Goal: Information Seeking & Learning: Learn about a topic

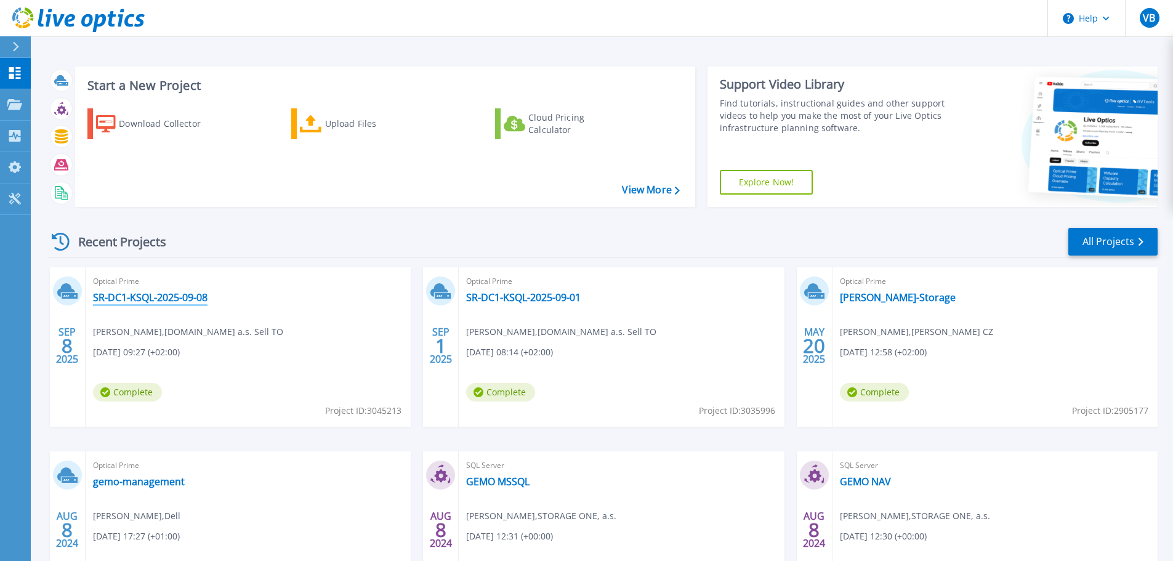
click at [135, 300] on link "SR-DC1-KSQL-2025-09-08" at bounding box center [150, 297] width 115 height 12
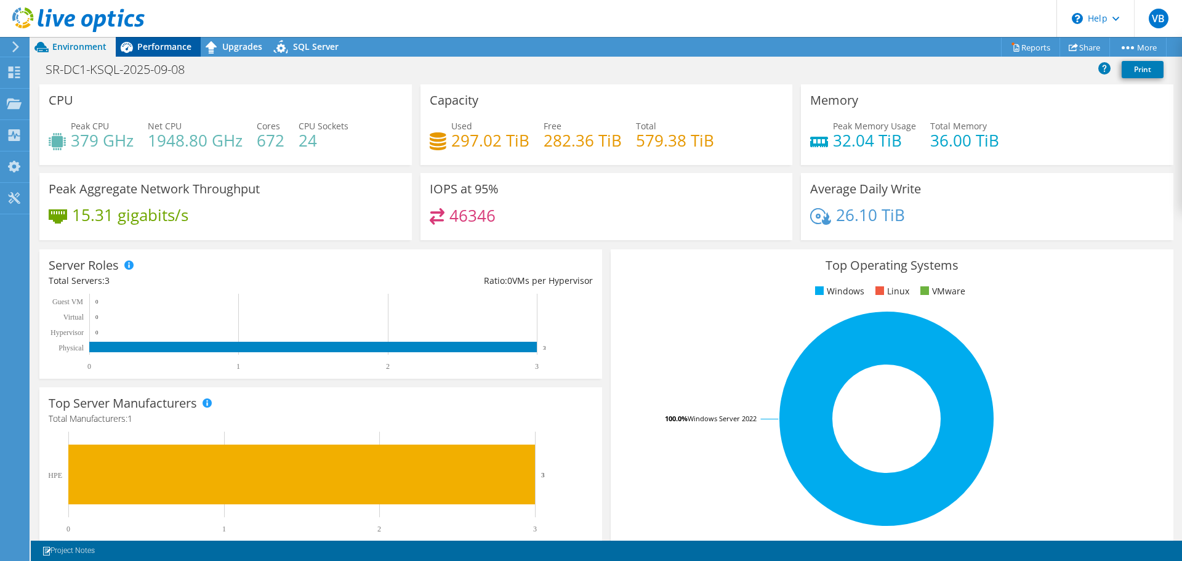
click at [149, 47] on span "Performance" at bounding box center [164, 47] width 54 height 12
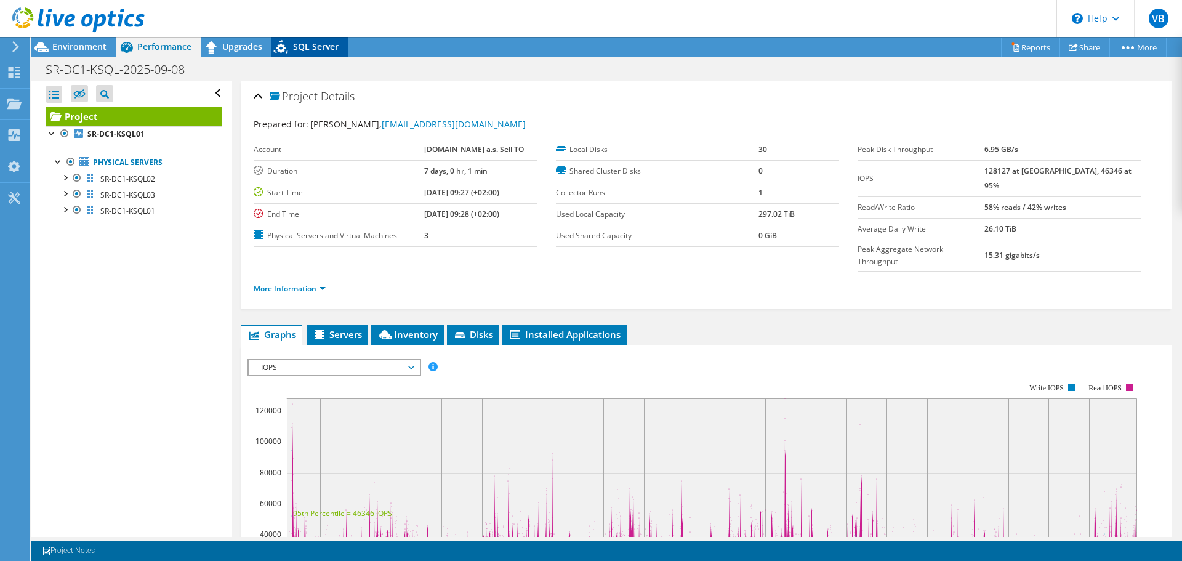
click at [301, 45] on span "SQL Server" at bounding box center [316, 47] width 46 height 12
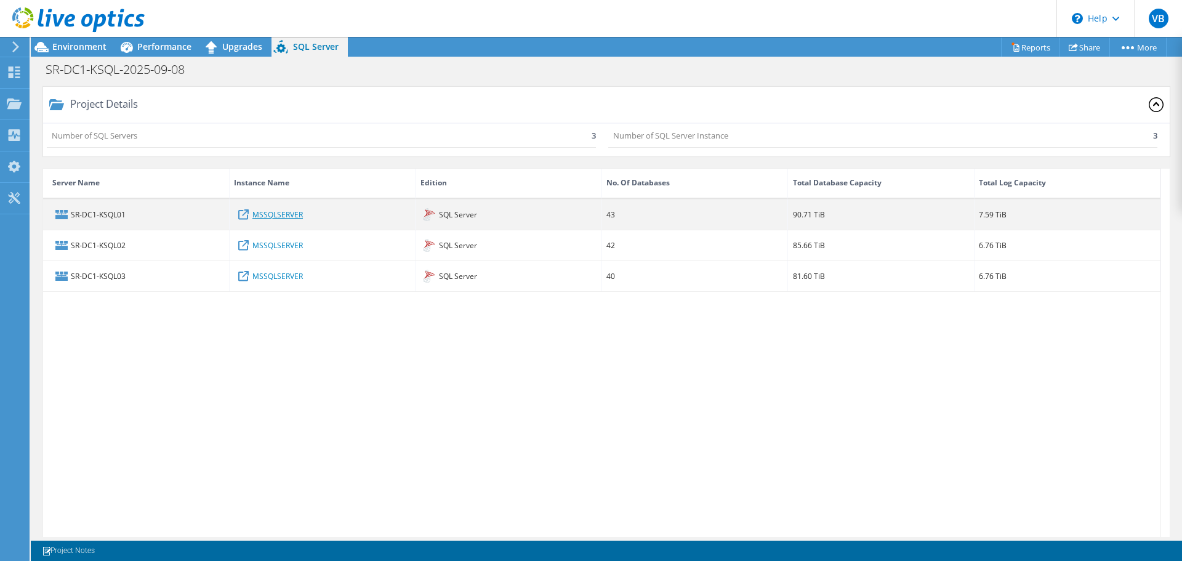
click at [265, 212] on link "MSSQLSERVER" at bounding box center [277, 214] width 50 height 14
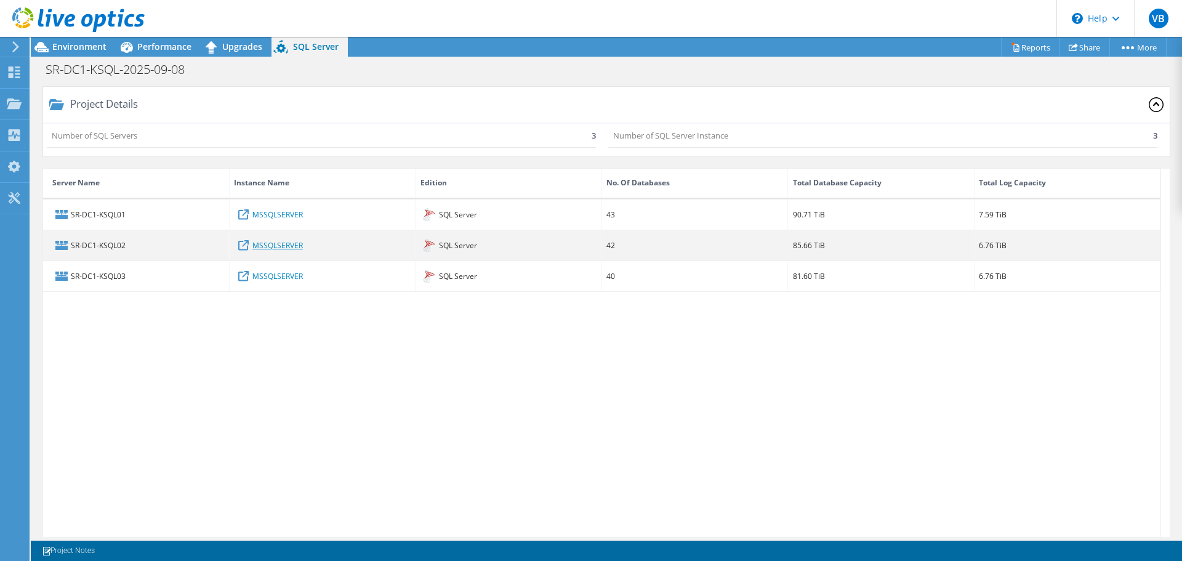
click at [273, 247] on link "MSSQLSERVER" at bounding box center [277, 245] width 50 height 14
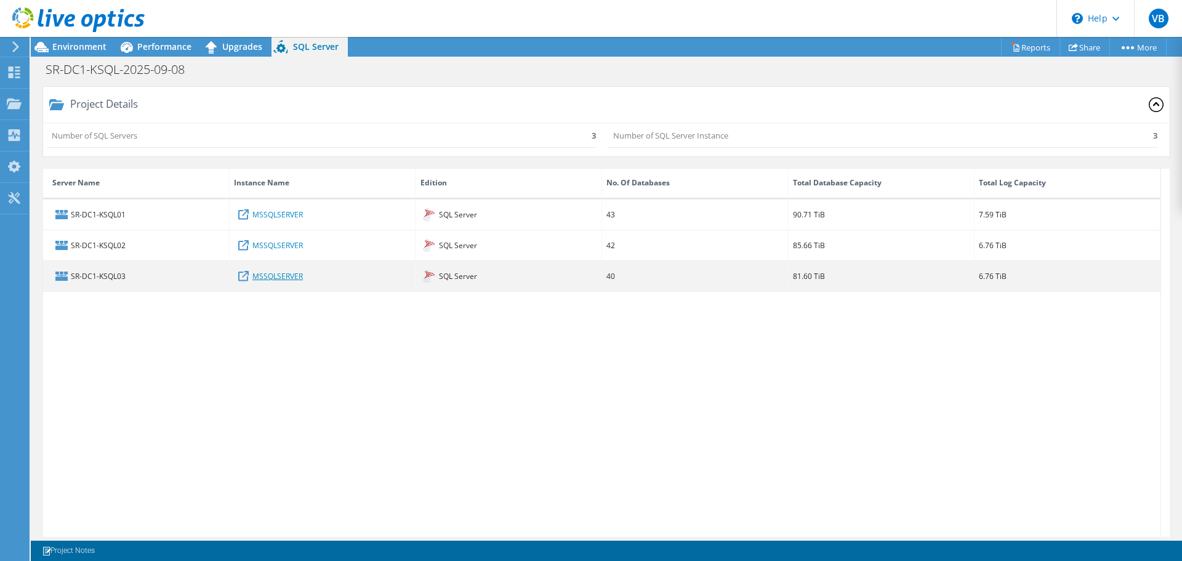
click at [282, 274] on link "MSSQLSERVER" at bounding box center [277, 276] width 50 height 14
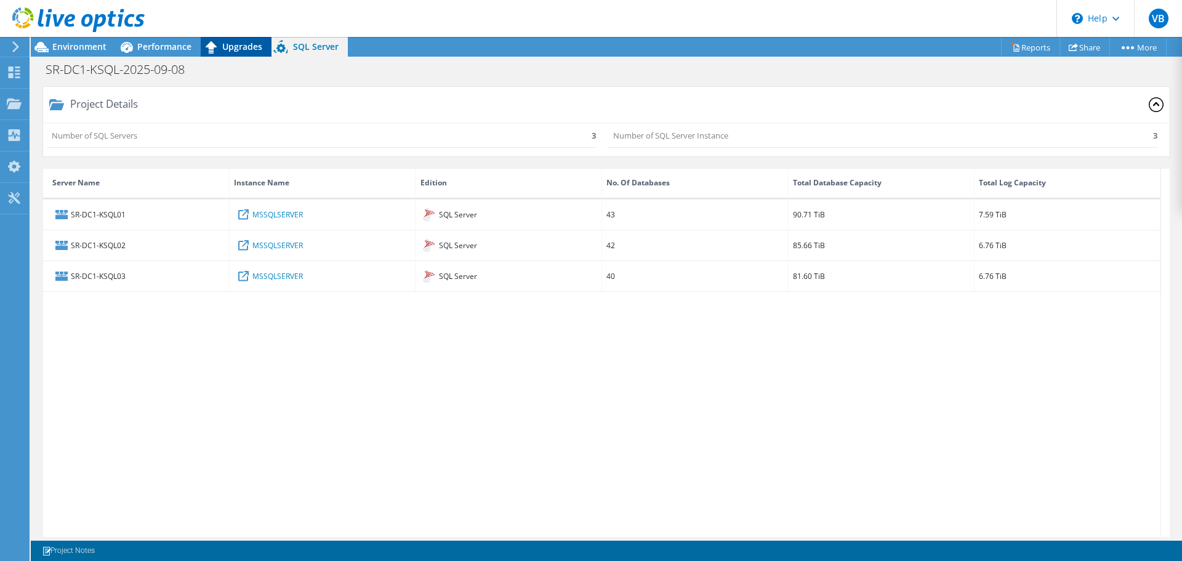
click at [223, 47] on span "Upgrades" at bounding box center [242, 47] width 40 height 12
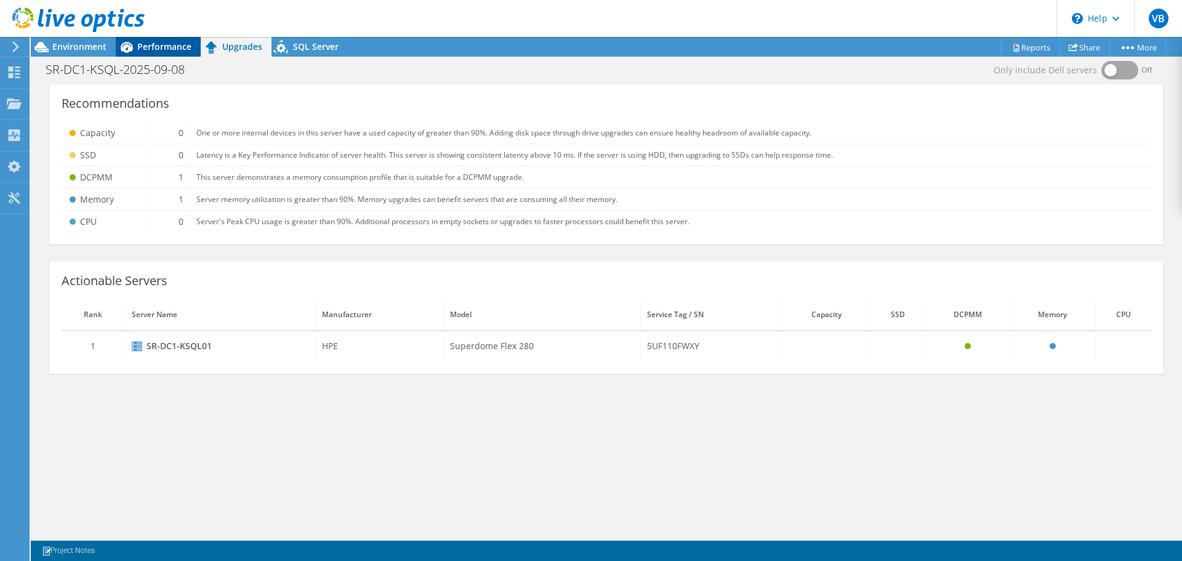
click at [169, 40] on div "Performance" at bounding box center [158, 47] width 85 height 20
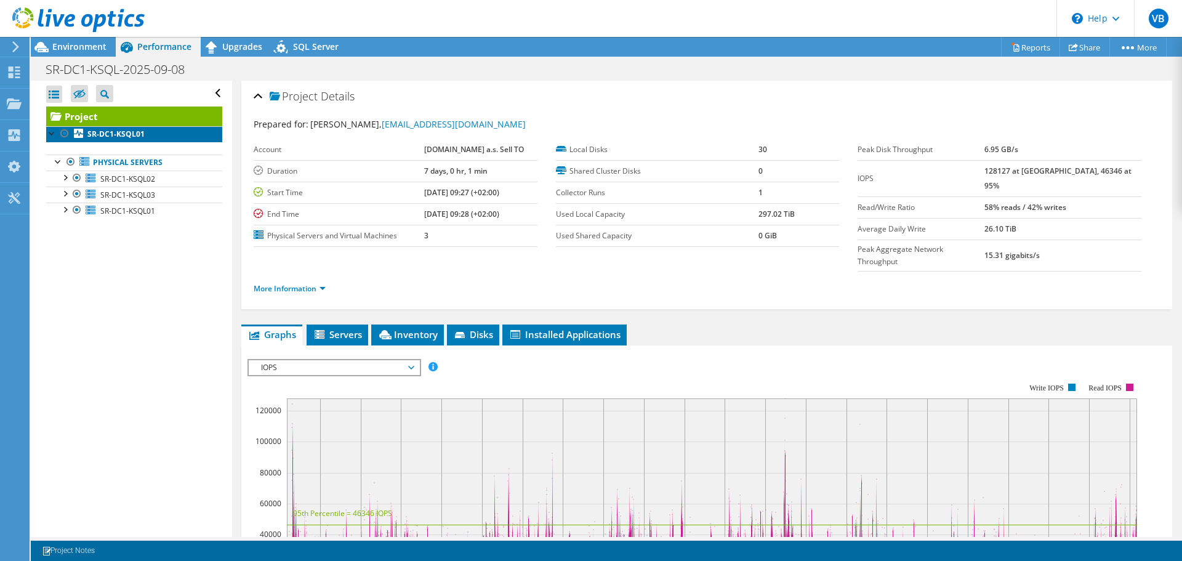
click at [99, 133] on b "SR-DC1-KSQL01" at bounding box center [115, 134] width 57 height 10
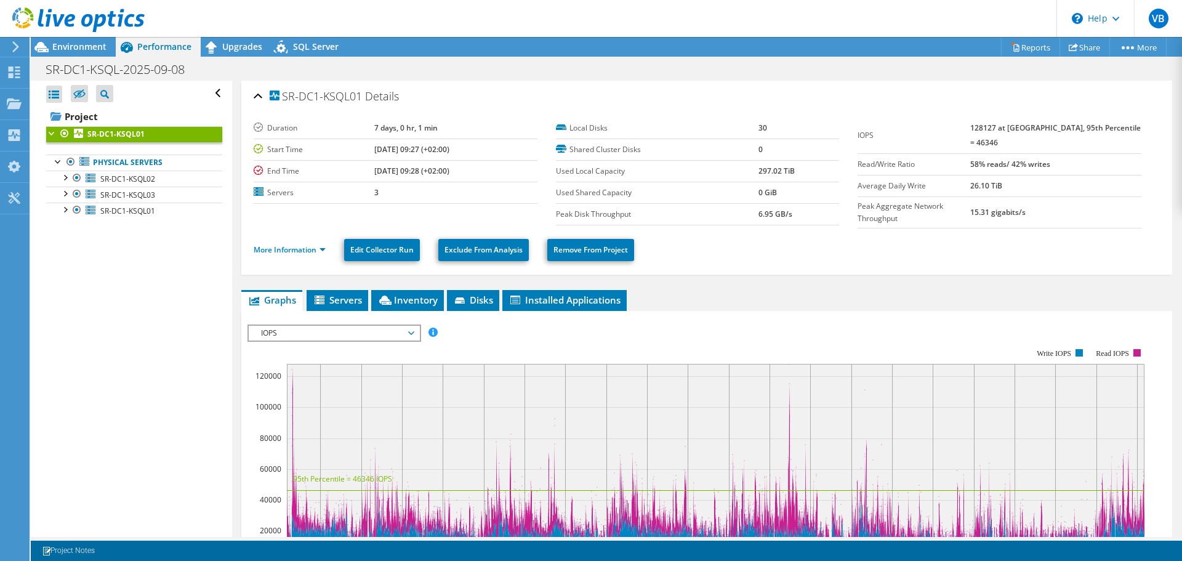
click at [787, 269] on div "SR-DC1-KSQL01 Details Duration 7 days, 0 hr, 1 min Start Time 09/08/2025, 09:27…" at bounding box center [706, 178] width 931 height 194
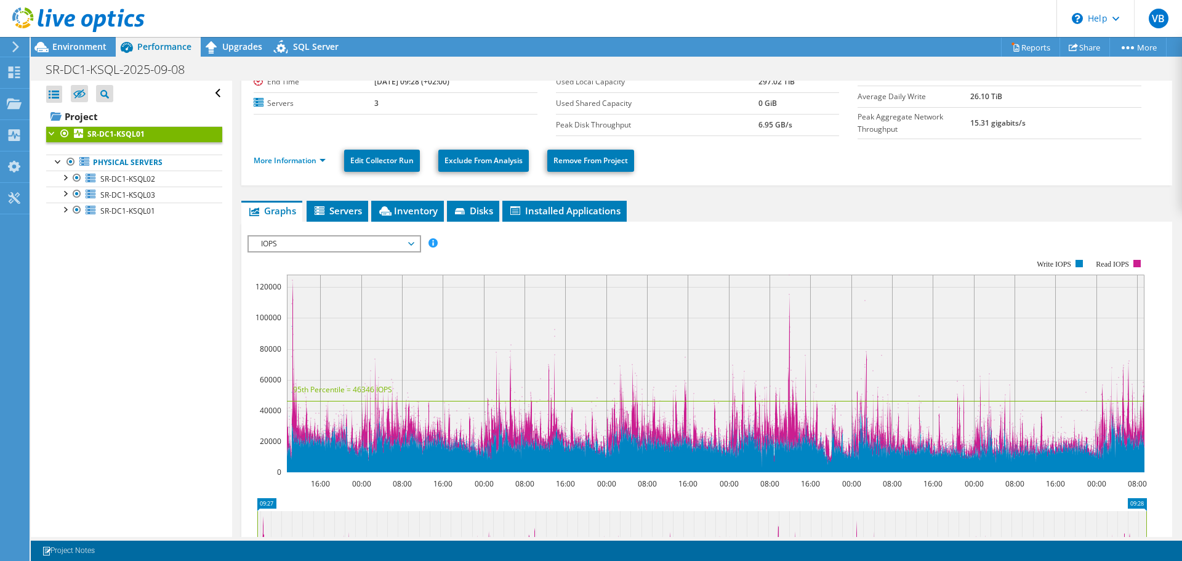
scroll to position [185, 0]
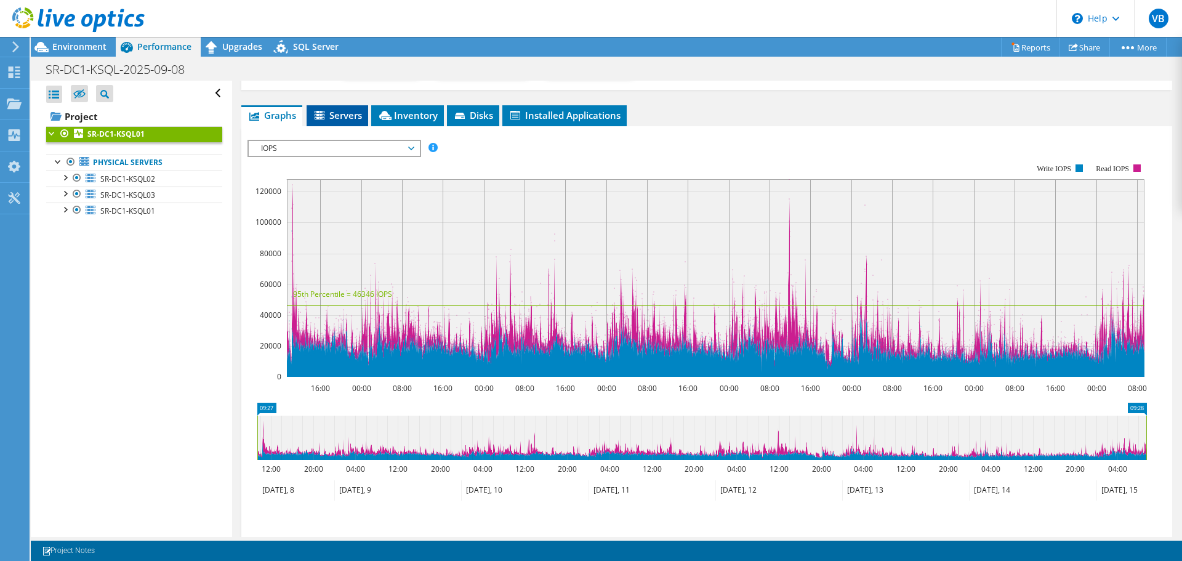
click at [331, 109] on span "Servers" at bounding box center [337, 115] width 49 height 12
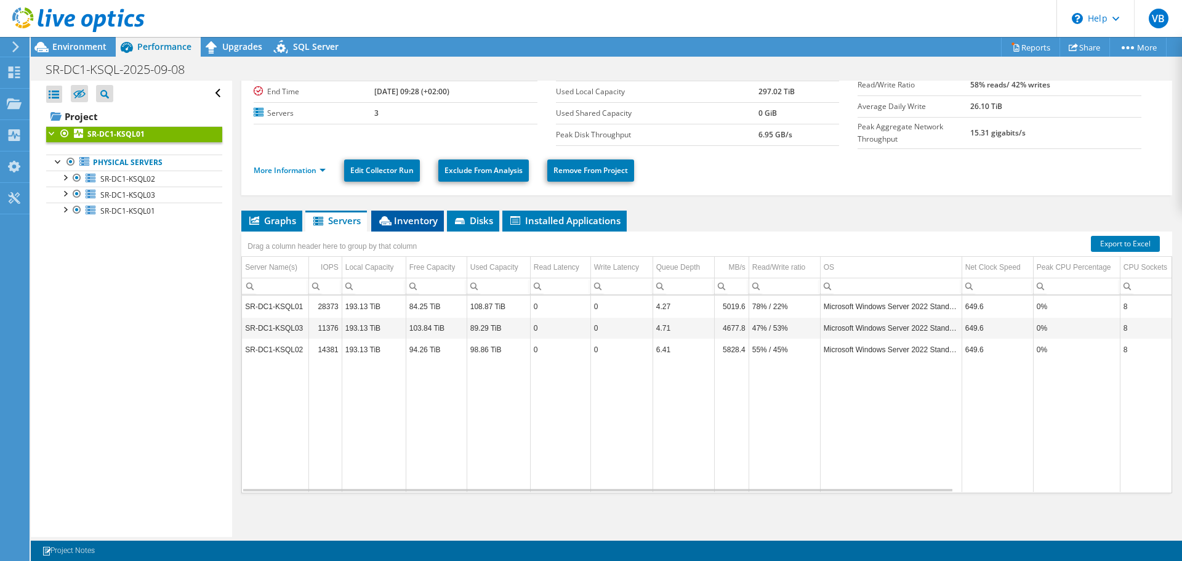
click at [401, 214] on span "Inventory" at bounding box center [407, 220] width 60 height 12
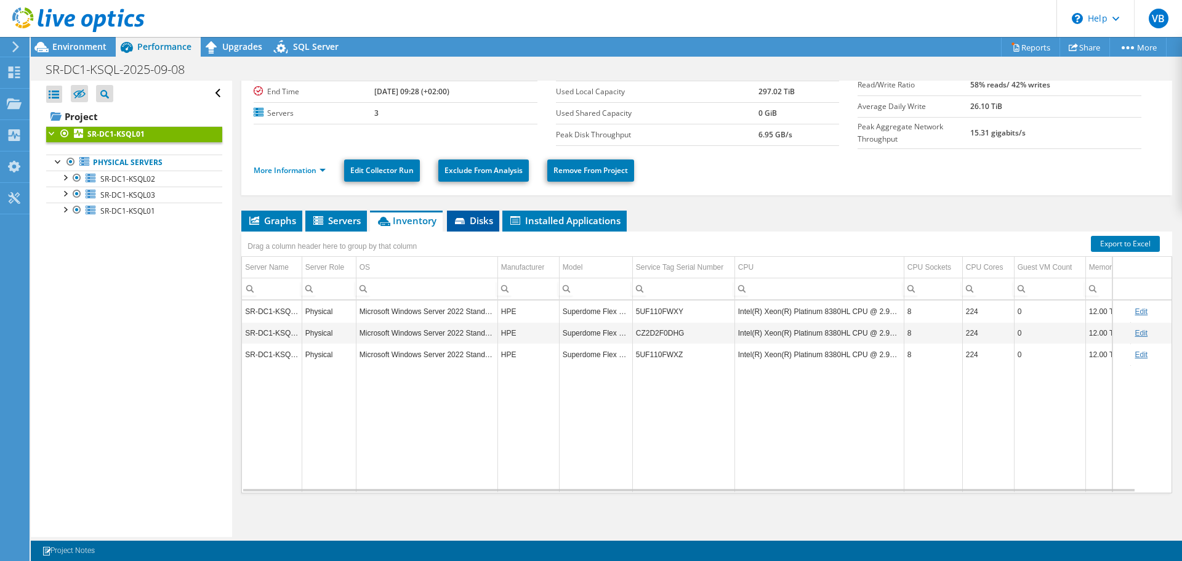
click at [466, 218] on icon at bounding box center [461, 222] width 12 height 8
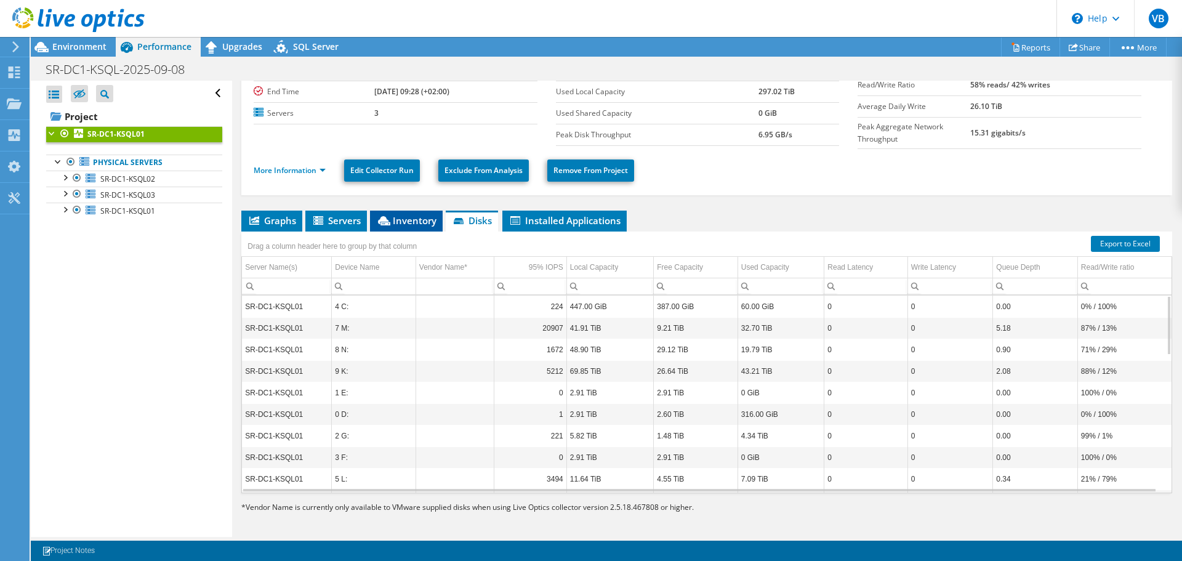
click at [405, 214] on span "Inventory" at bounding box center [406, 220] width 60 height 12
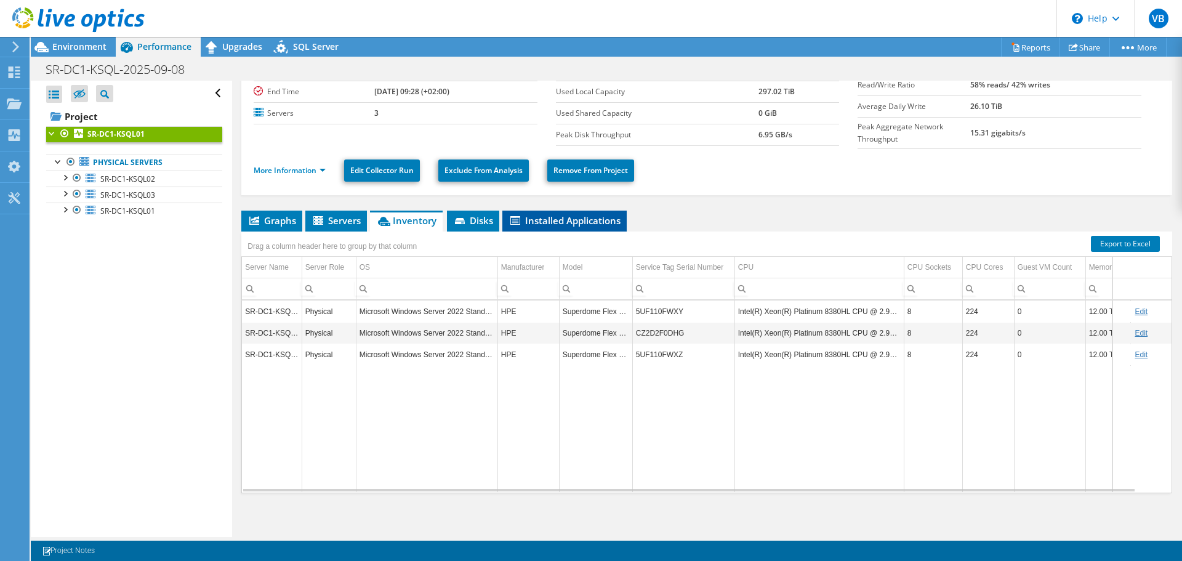
click at [533, 214] on span "Installed Applications" at bounding box center [565, 220] width 112 height 12
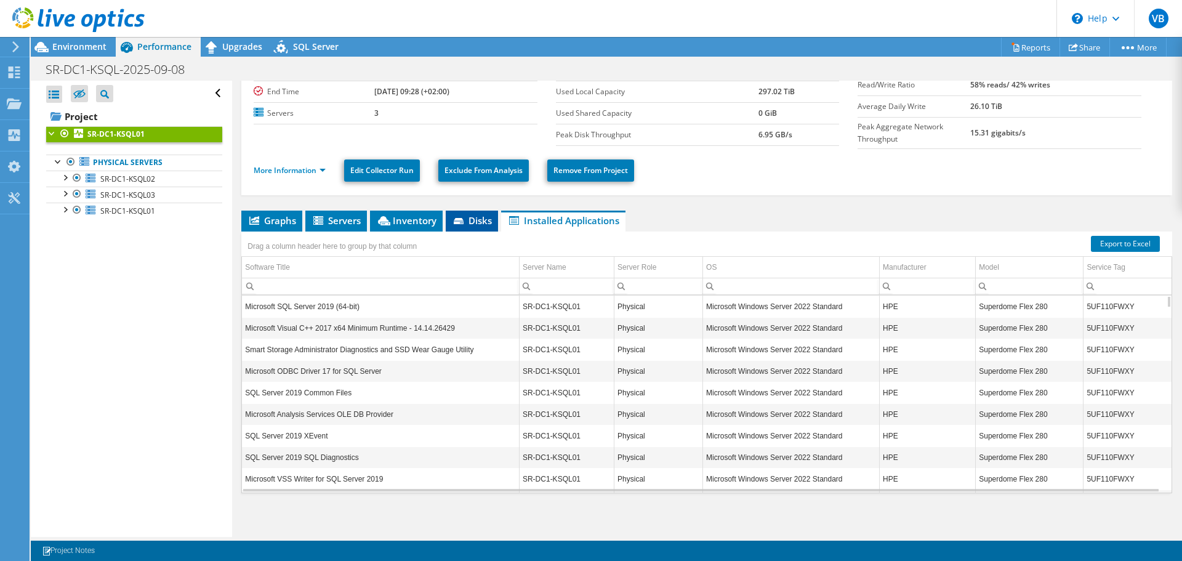
click at [477, 215] on span "Disks" at bounding box center [472, 220] width 40 height 12
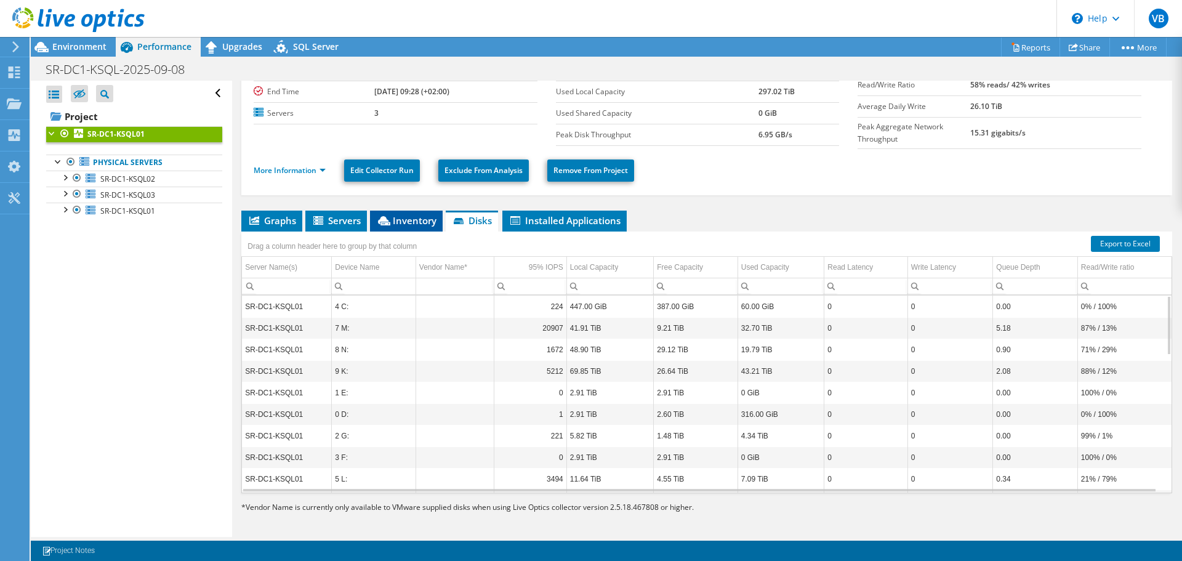
click at [406, 214] on span "Inventory" at bounding box center [406, 220] width 60 height 12
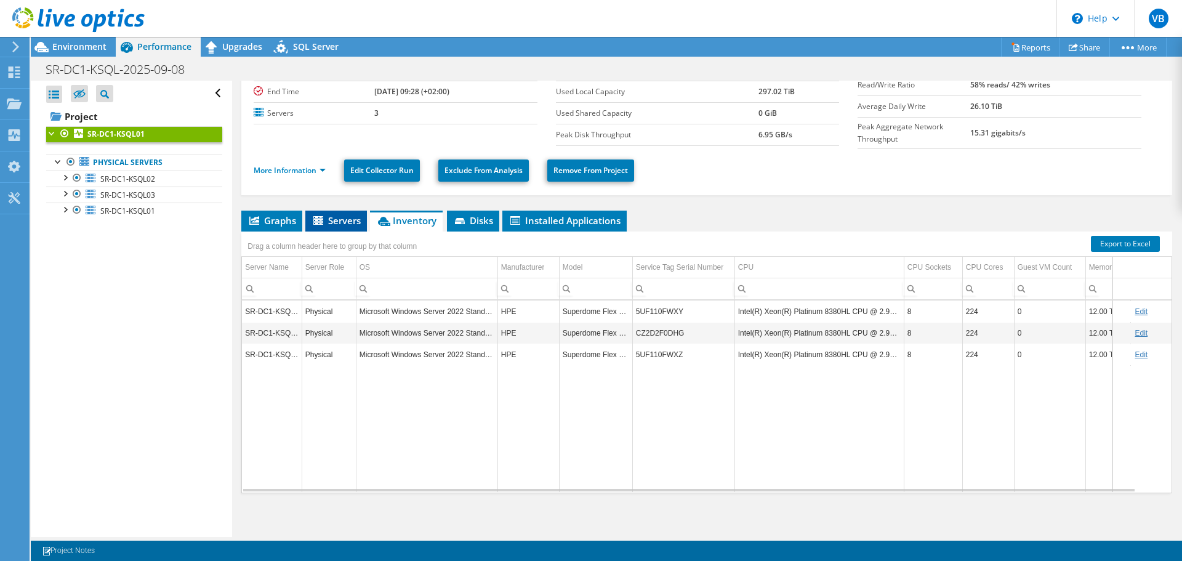
click at [331, 218] on span "Servers" at bounding box center [336, 220] width 49 height 12
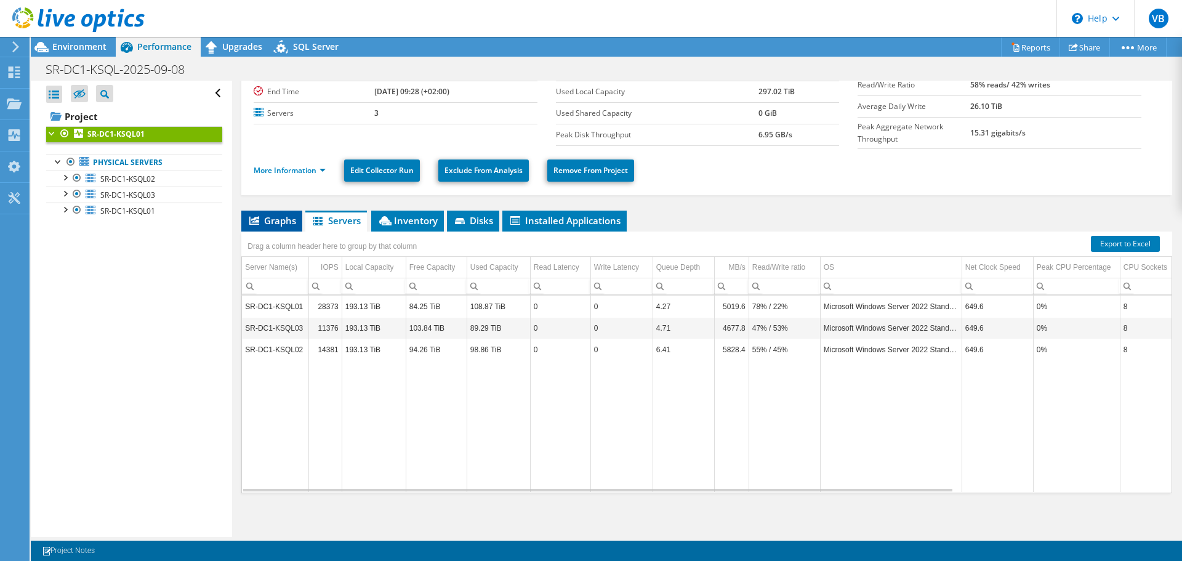
click at [264, 214] on span "Graphs" at bounding box center [271, 220] width 49 height 12
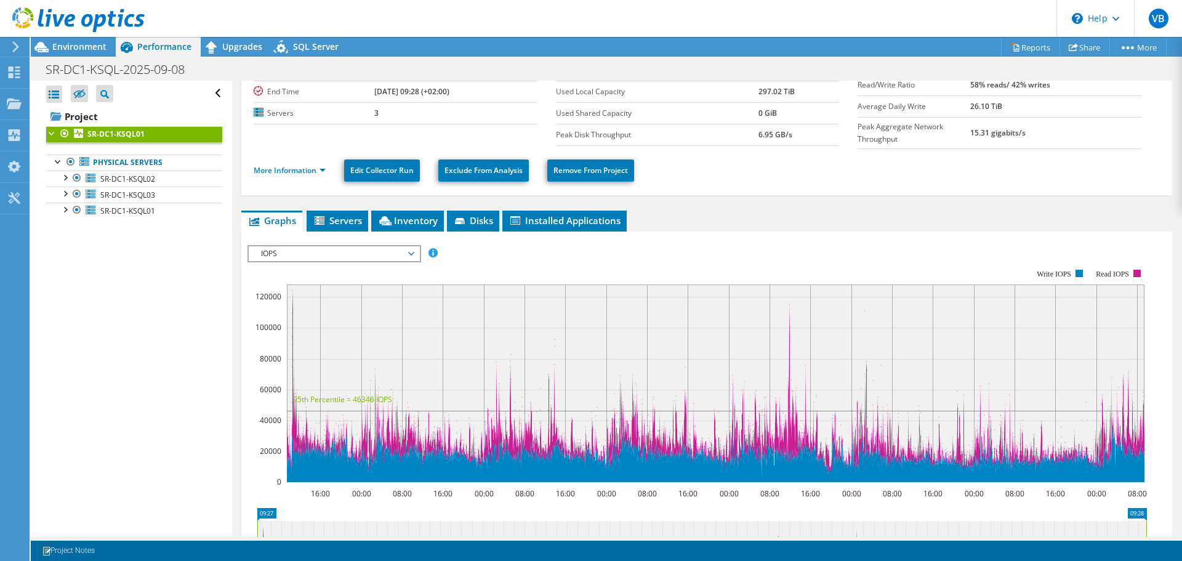
scroll to position [185, 0]
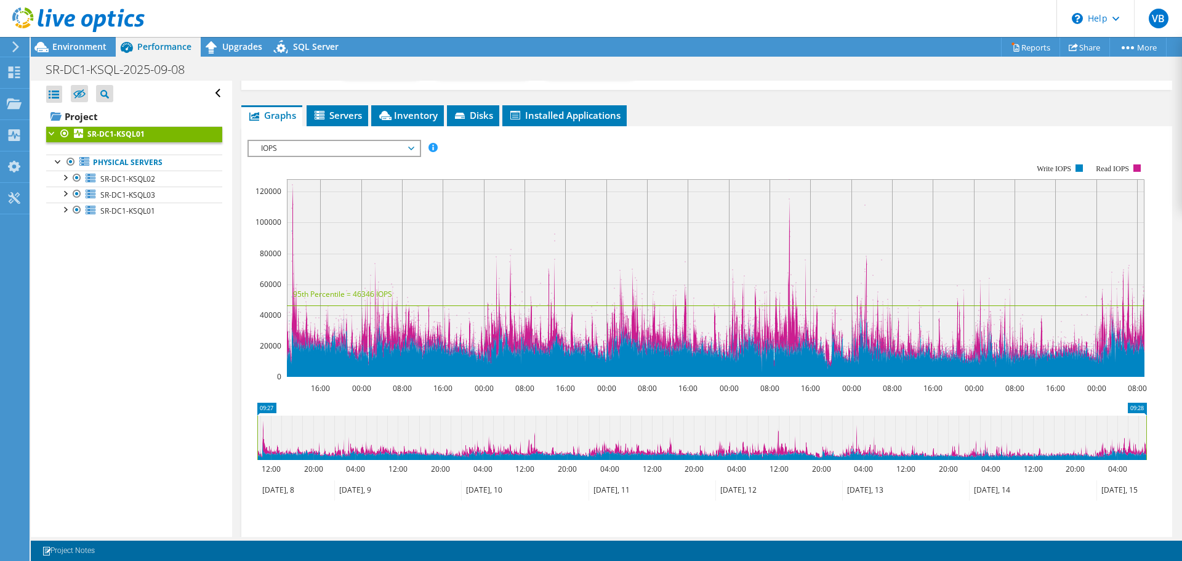
click at [110, 131] on b "SR-DC1-KSQL01" at bounding box center [115, 134] width 57 height 10
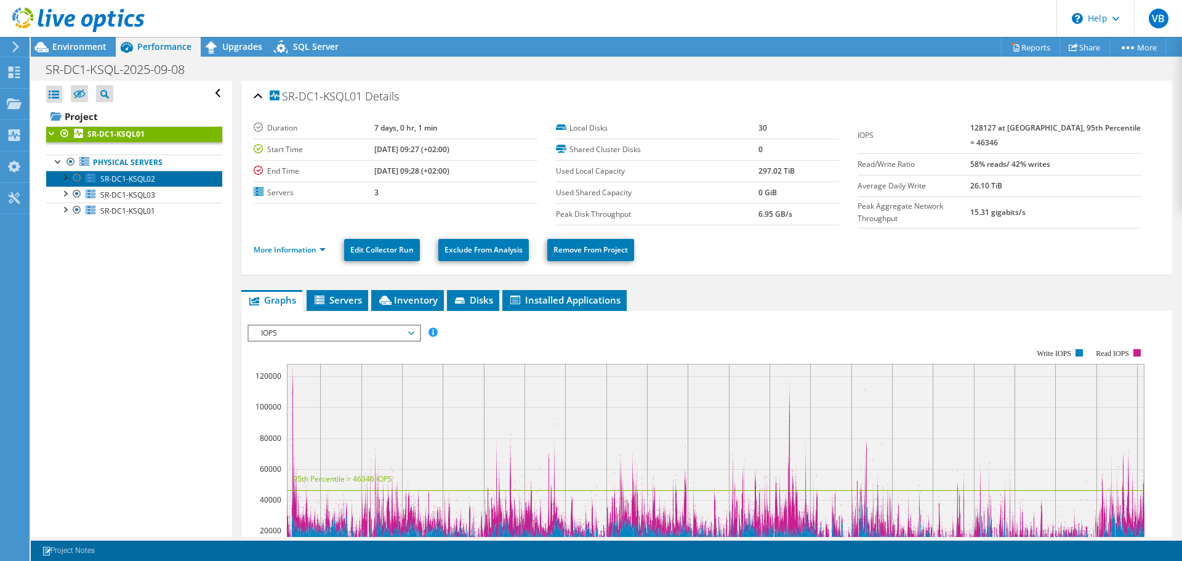
click at [115, 180] on span "SR-DC1-KSQL02" at bounding box center [127, 179] width 55 height 10
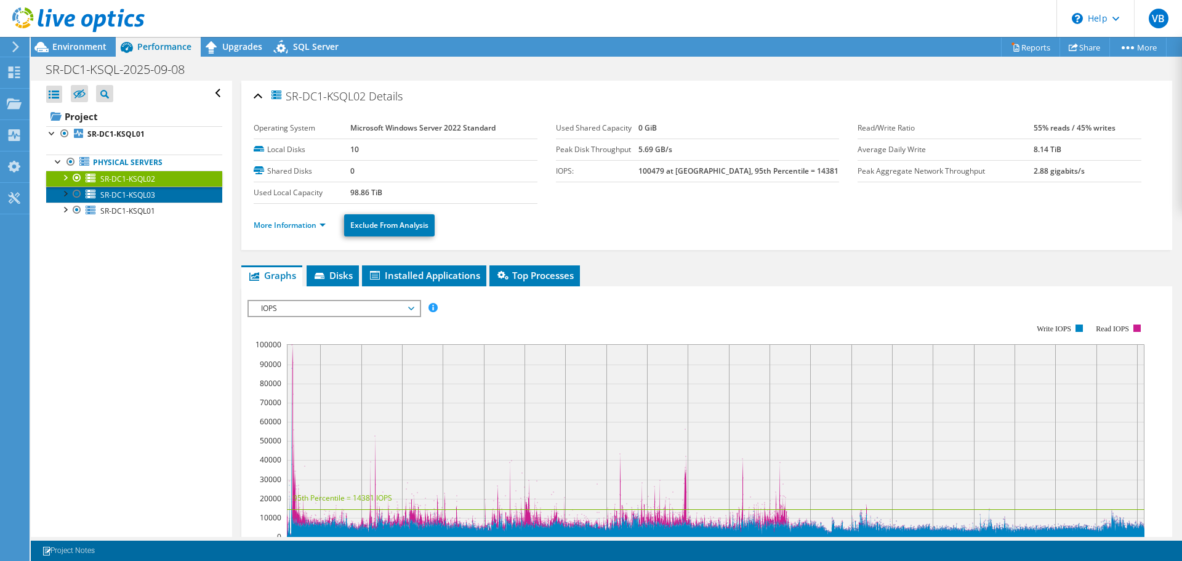
click at [111, 194] on span "SR-DC1-KSQL03" at bounding box center [127, 195] width 55 height 10
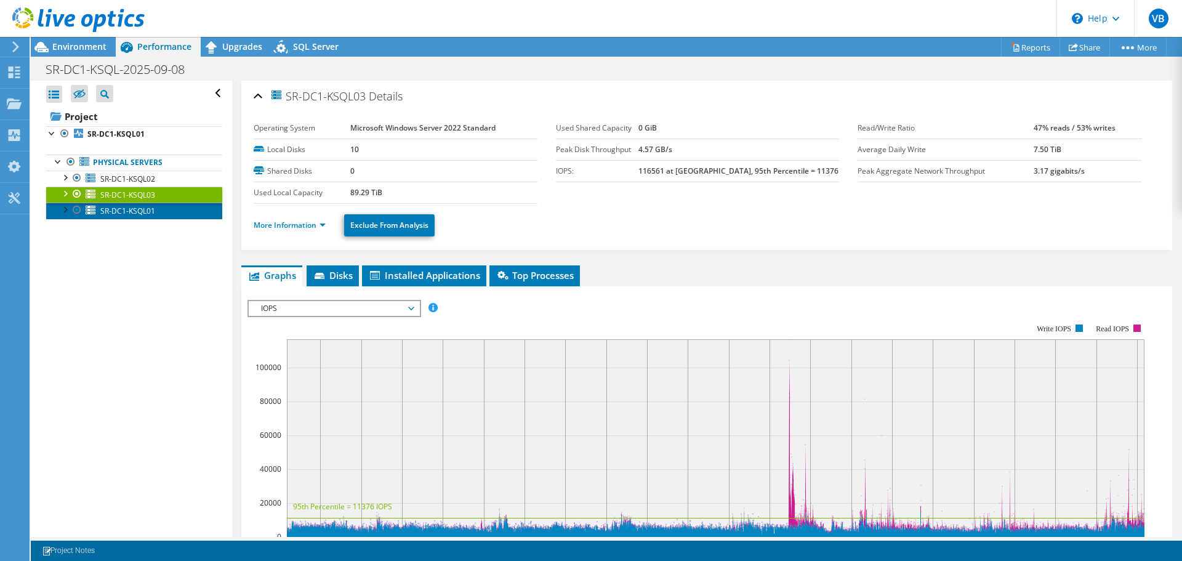
click at [132, 208] on span "SR-DC1-KSQL01" at bounding box center [127, 211] width 55 height 10
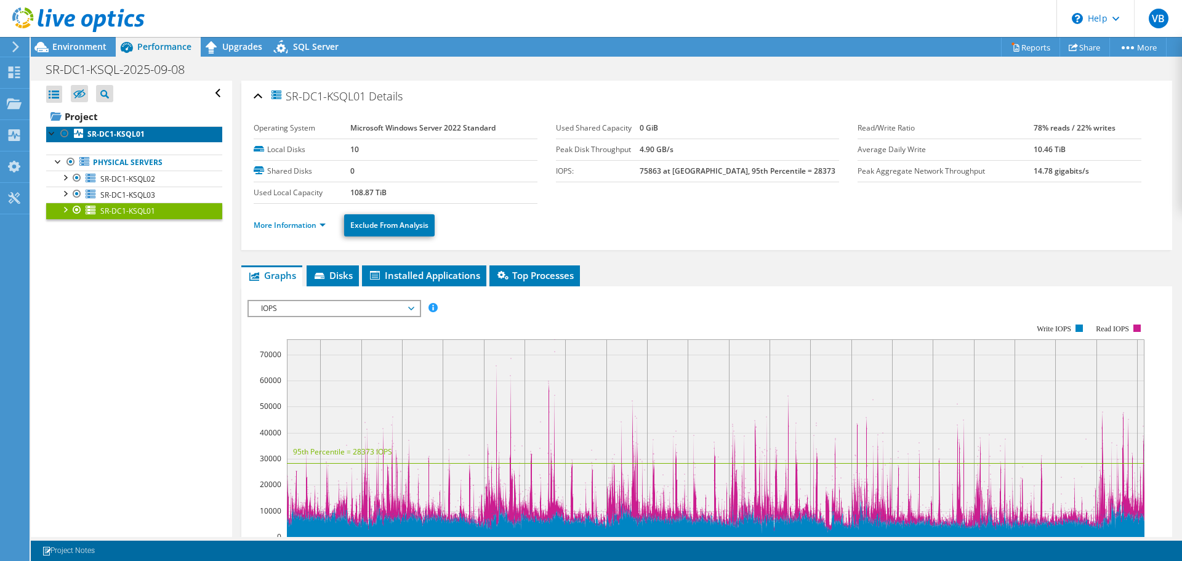
click at [121, 134] on b "SR-DC1-KSQL01" at bounding box center [115, 134] width 57 height 10
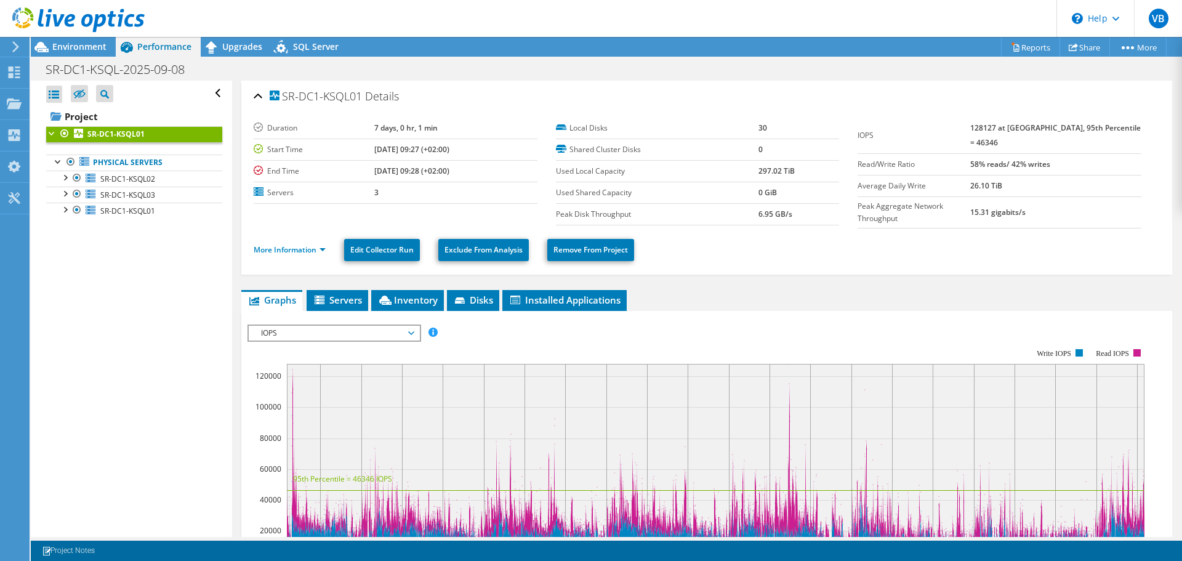
click at [183, 328] on div "Open All Close All Hide Excluded Nodes Project Tree Filter" at bounding box center [131, 309] width 201 height 456
click at [119, 165] on link "Physical Servers" at bounding box center [134, 163] width 176 height 16
click at [121, 175] on span "SR-DC1-KSQL02" at bounding box center [127, 179] width 55 height 10
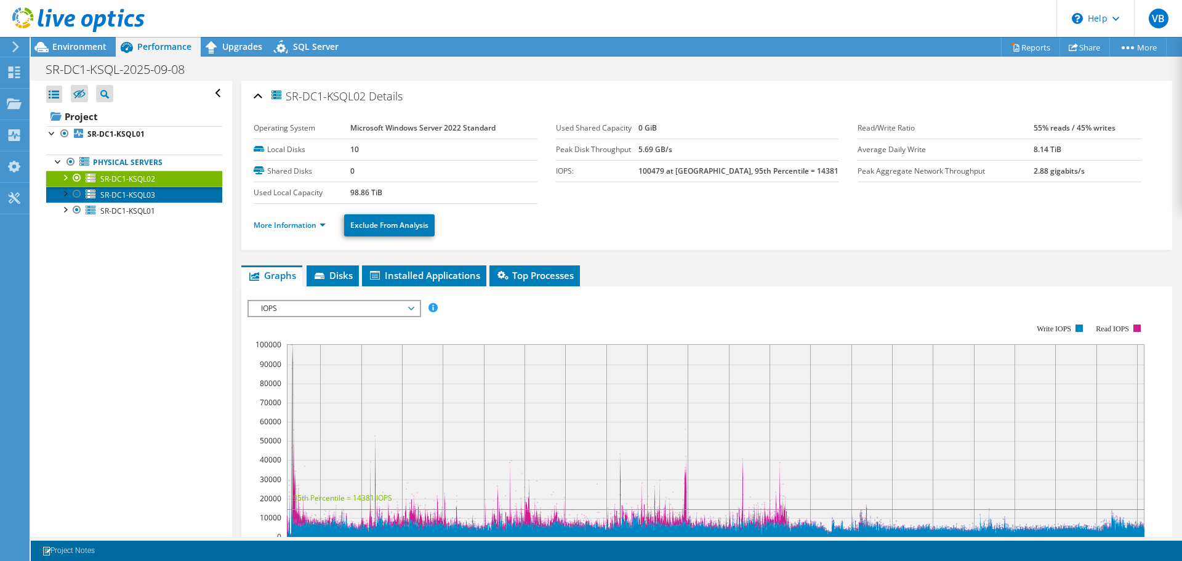
click at [142, 192] on span "SR-DC1-KSQL03" at bounding box center [127, 195] width 55 height 10
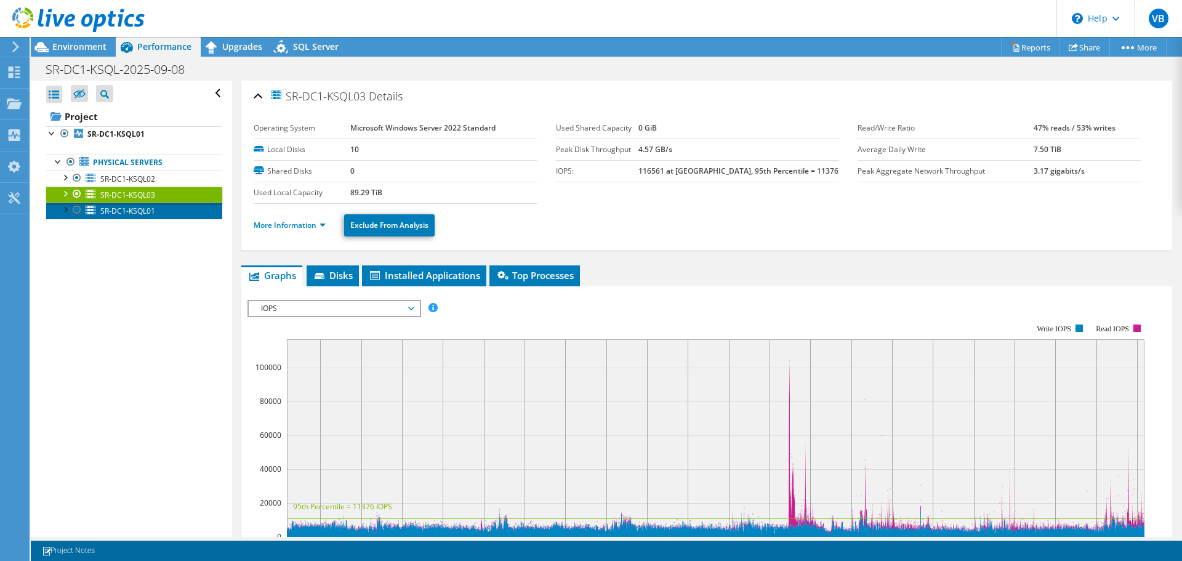
click at [140, 212] on span "SR-DC1-KSQL01" at bounding box center [127, 211] width 55 height 10
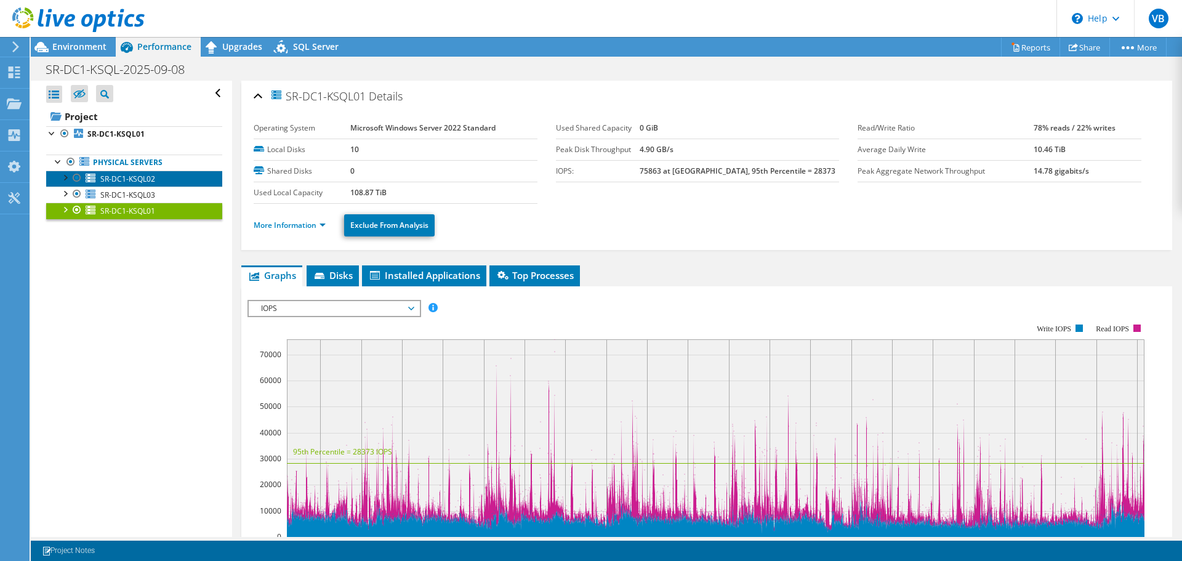
click at [144, 175] on span "SR-DC1-KSQL02" at bounding box center [127, 179] width 55 height 10
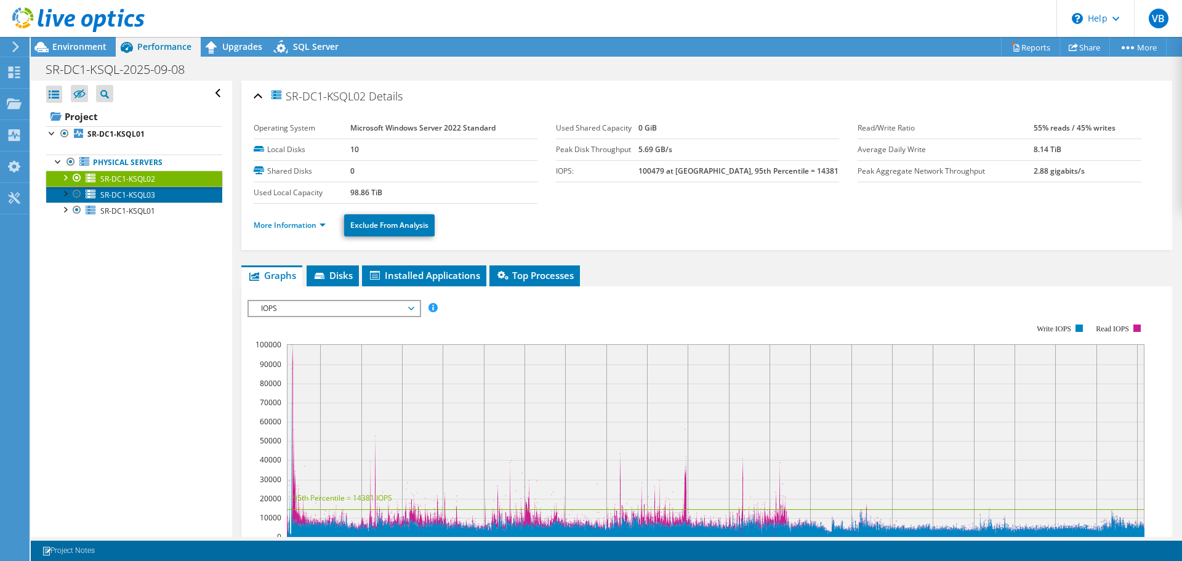
click at [140, 193] on span "SR-DC1-KSQL03" at bounding box center [127, 195] width 55 height 10
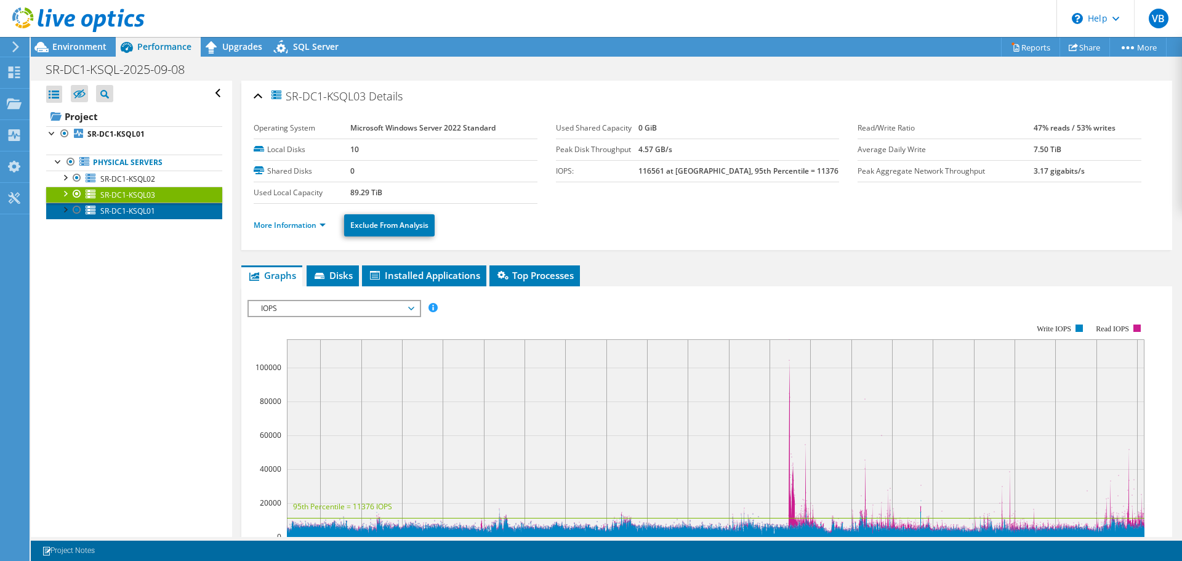
click at [134, 213] on span "SR-DC1-KSQL01" at bounding box center [127, 211] width 55 height 10
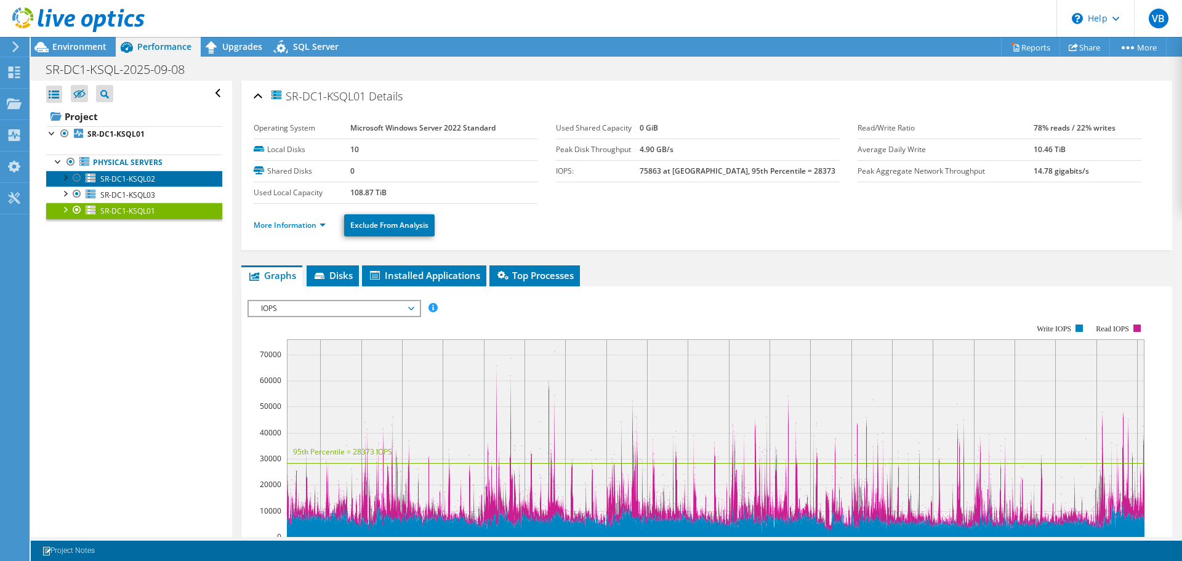
click at [124, 174] on span "SR-DC1-KSQL02" at bounding box center [127, 179] width 55 height 10
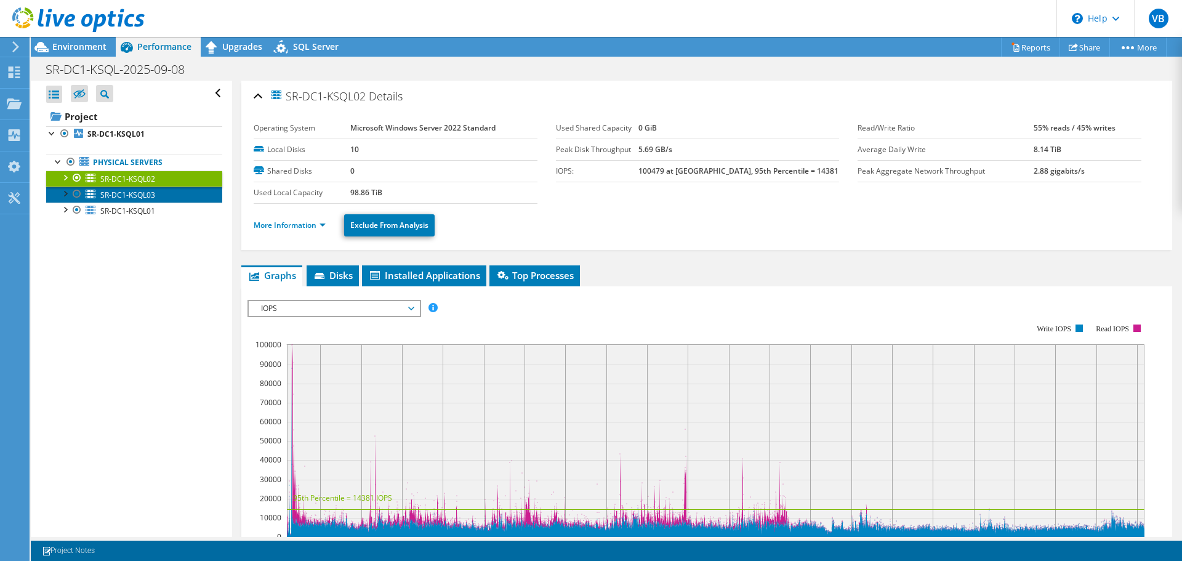
click at [118, 193] on span "SR-DC1-KSQL03" at bounding box center [127, 195] width 55 height 10
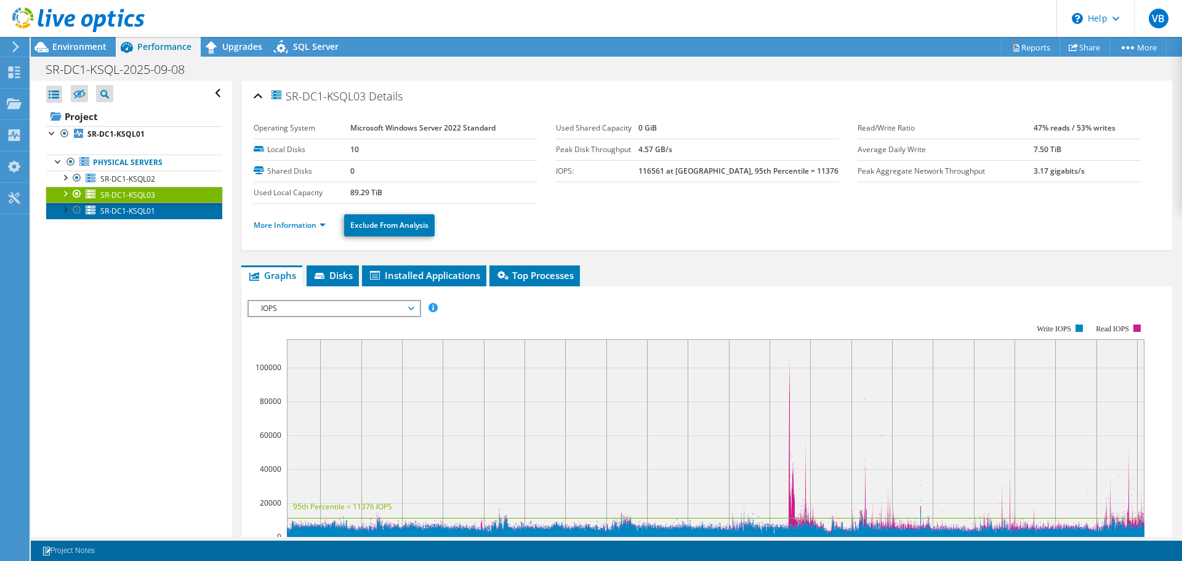
click at [119, 212] on span "SR-DC1-KSQL01" at bounding box center [127, 211] width 55 height 10
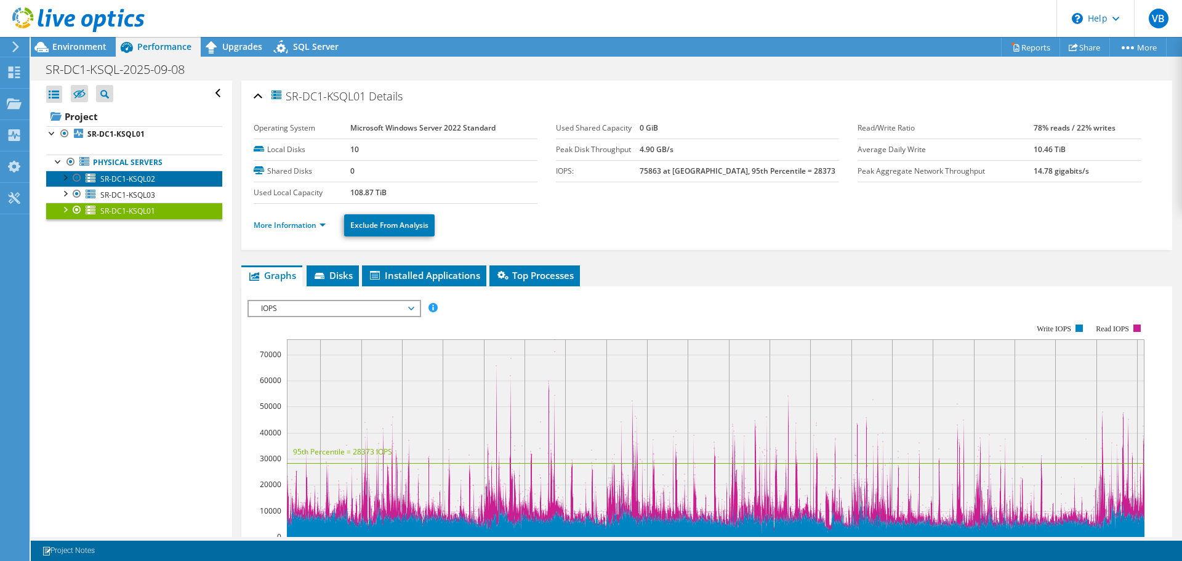
click at [119, 172] on link "SR-DC1-KSQL02" at bounding box center [134, 179] width 176 height 16
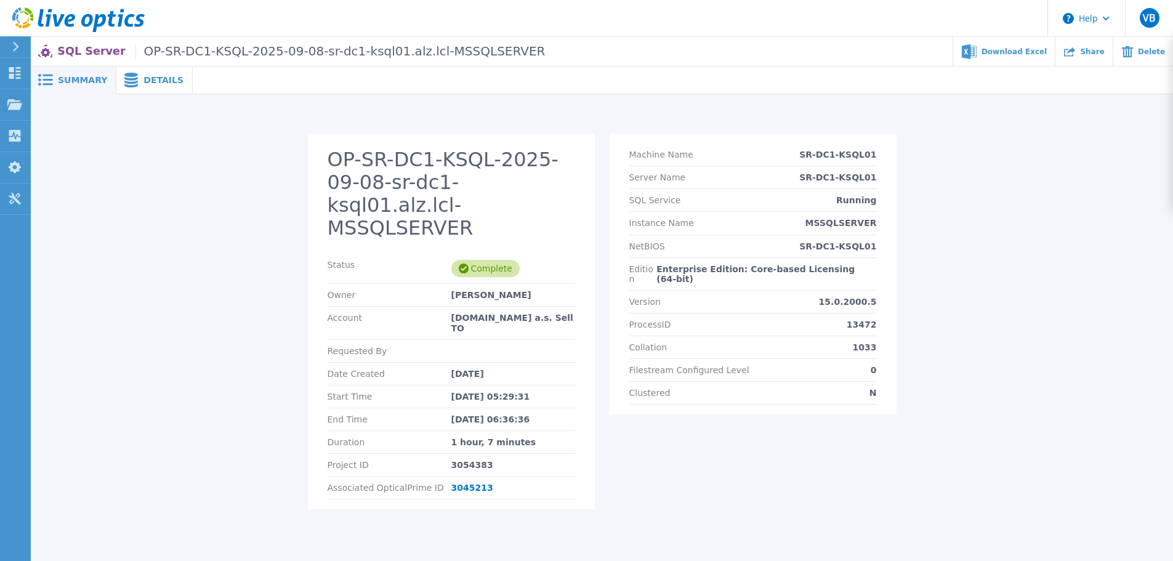
click at [160, 81] on span "Details" at bounding box center [163, 80] width 40 height 9
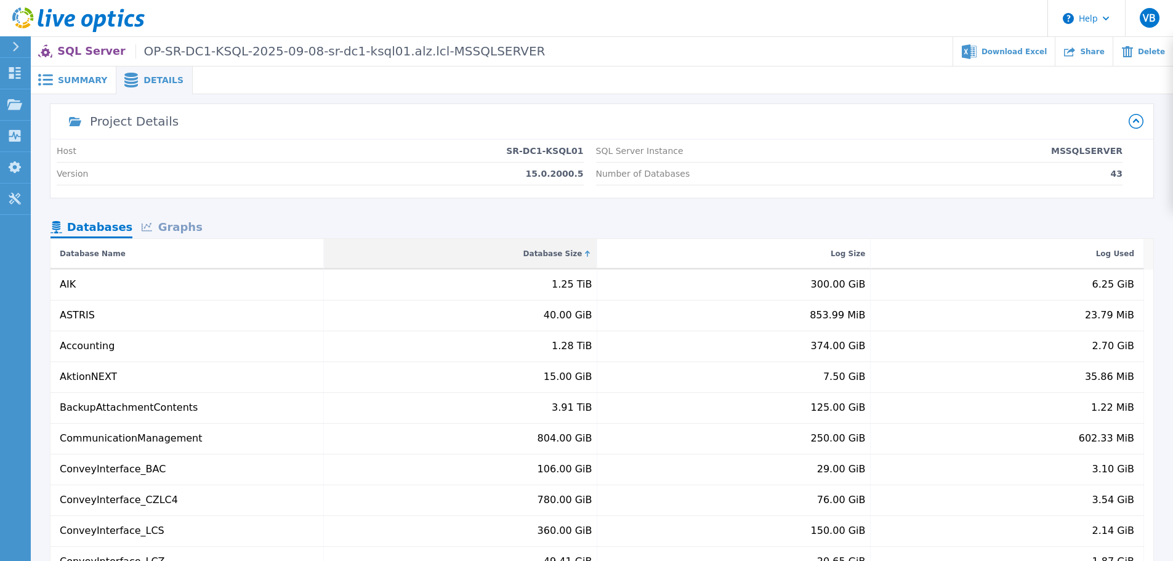
click at [548, 251] on div "Database Size" at bounding box center [552, 253] width 59 height 15
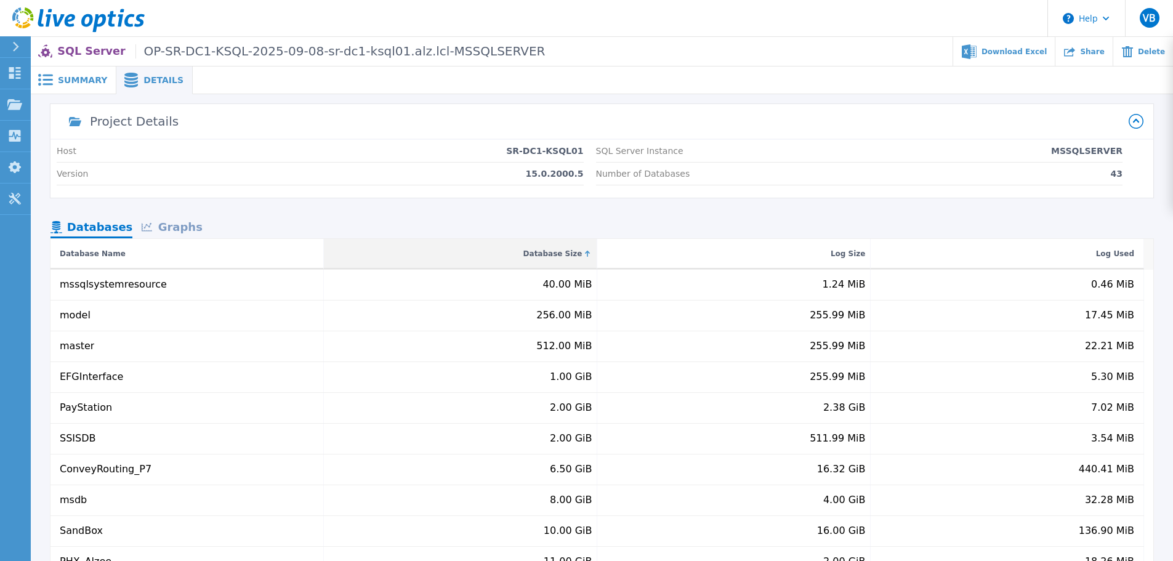
click at [548, 251] on div "Database Size" at bounding box center [552, 253] width 59 height 15
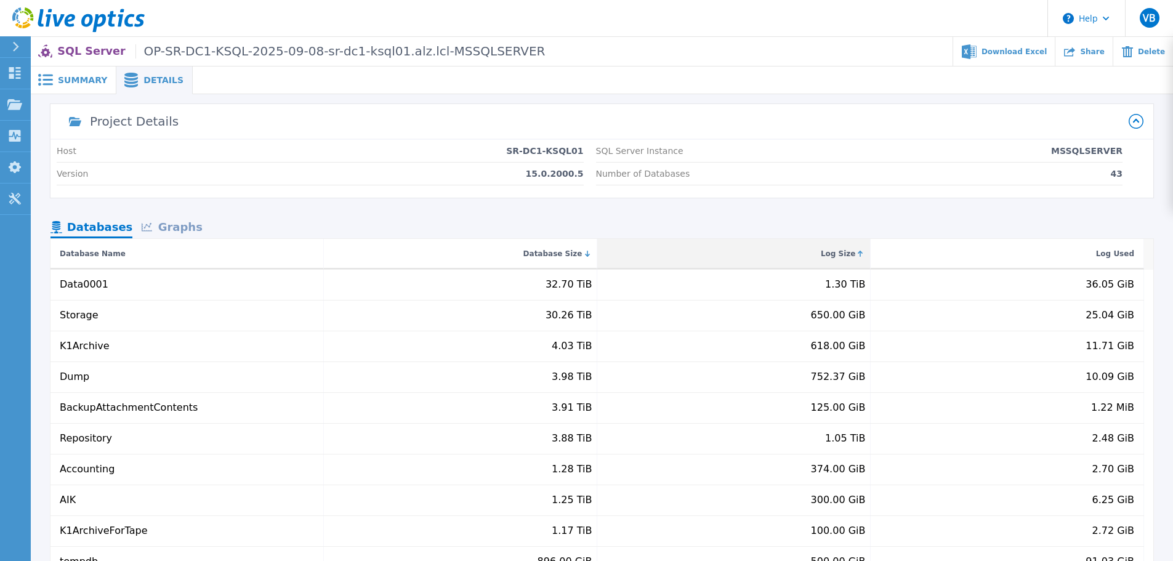
click at [843, 248] on div "Log Size" at bounding box center [838, 253] width 35 height 15
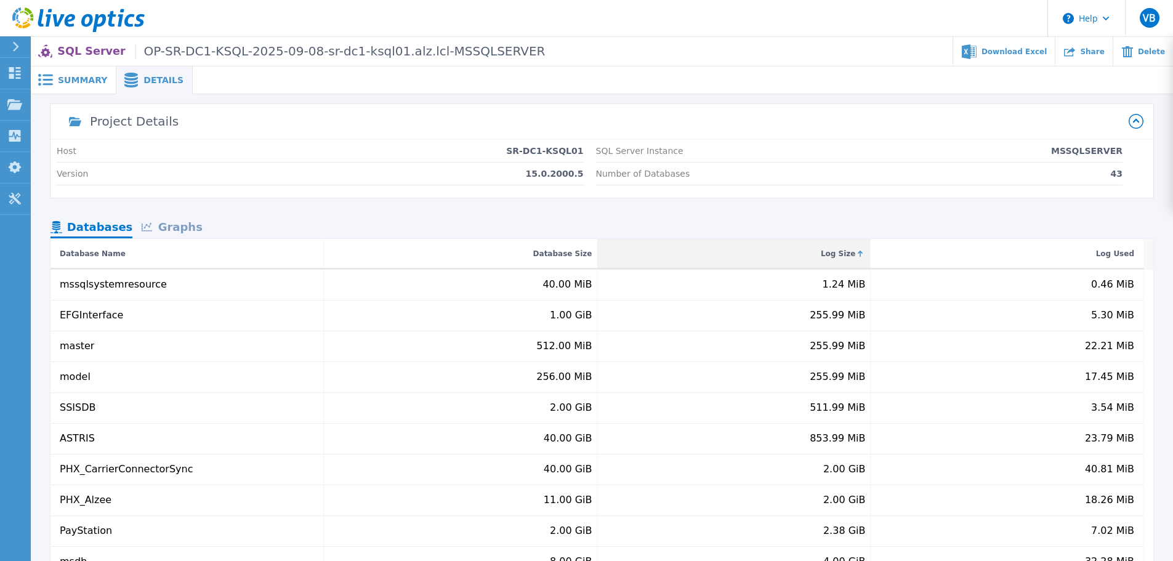
click at [843, 248] on div "Log Size" at bounding box center [838, 253] width 35 height 15
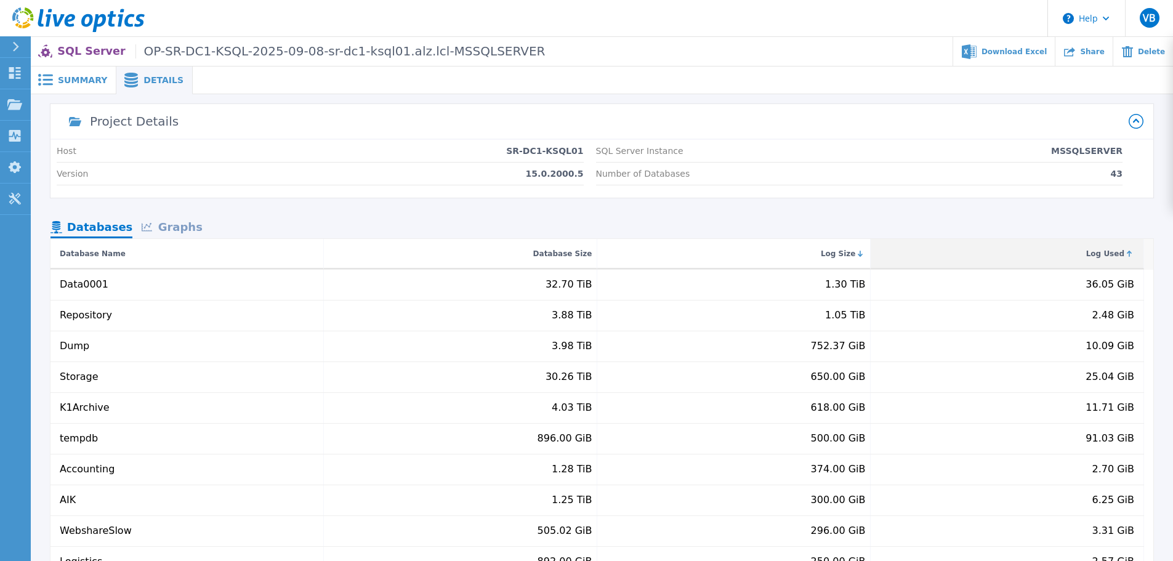
click at [1111, 252] on div "Log Used" at bounding box center [1105, 253] width 38 height 15
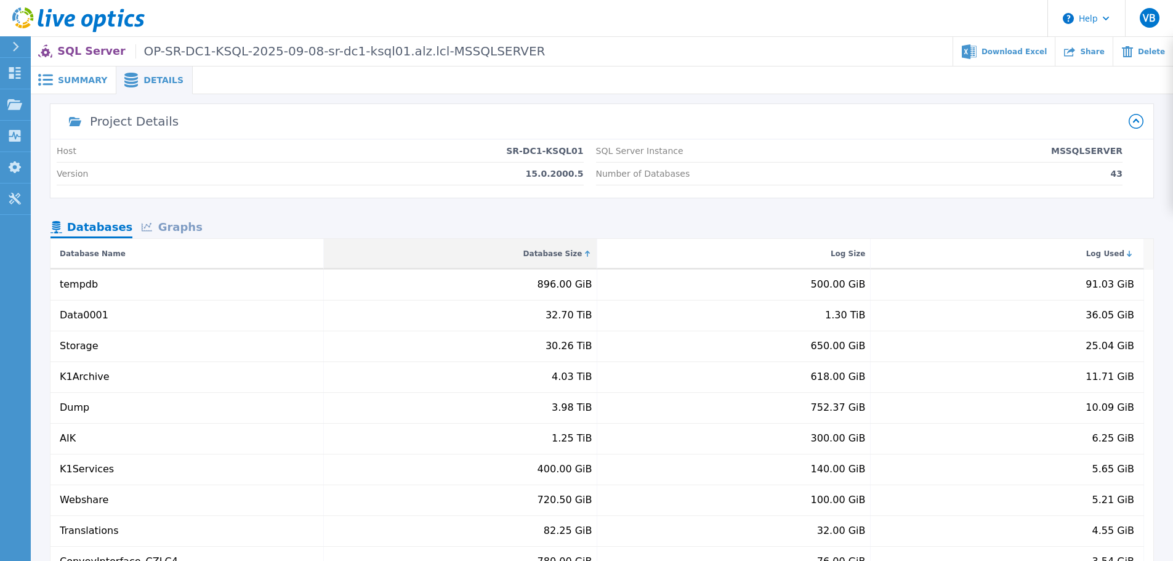
click at [563, 254] on div "Database Size" at bounding box center [552, 253] width 59 height 15
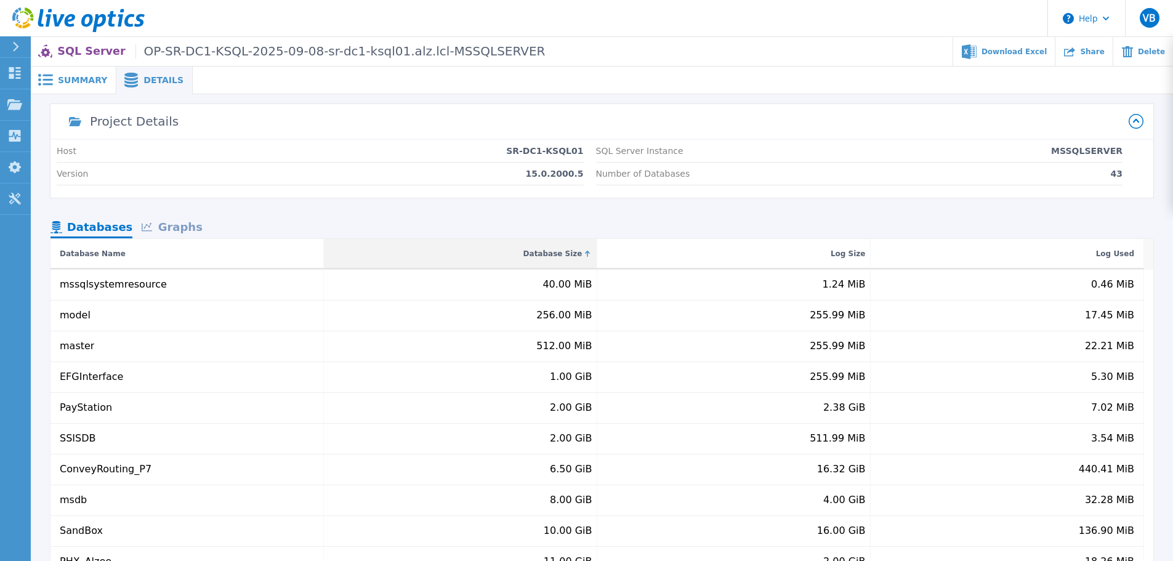
click at [563, 254] on div "Database Size" at bounding box center [552, 253] width 59 height 15
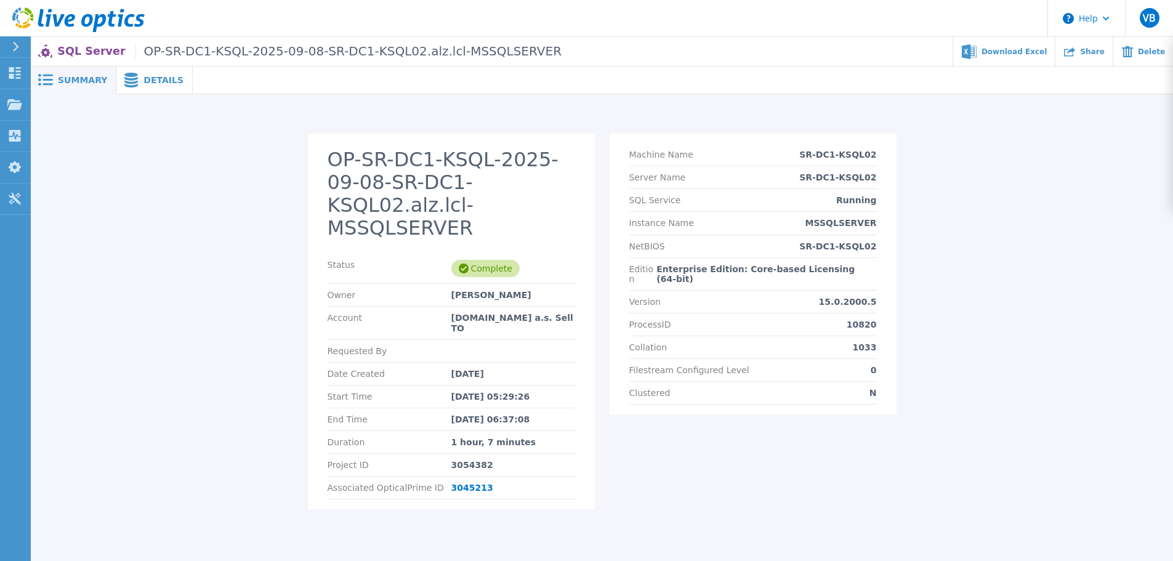
click at [148, 82] on span "Details" at bounding box center [163, 80] width 40 height 9
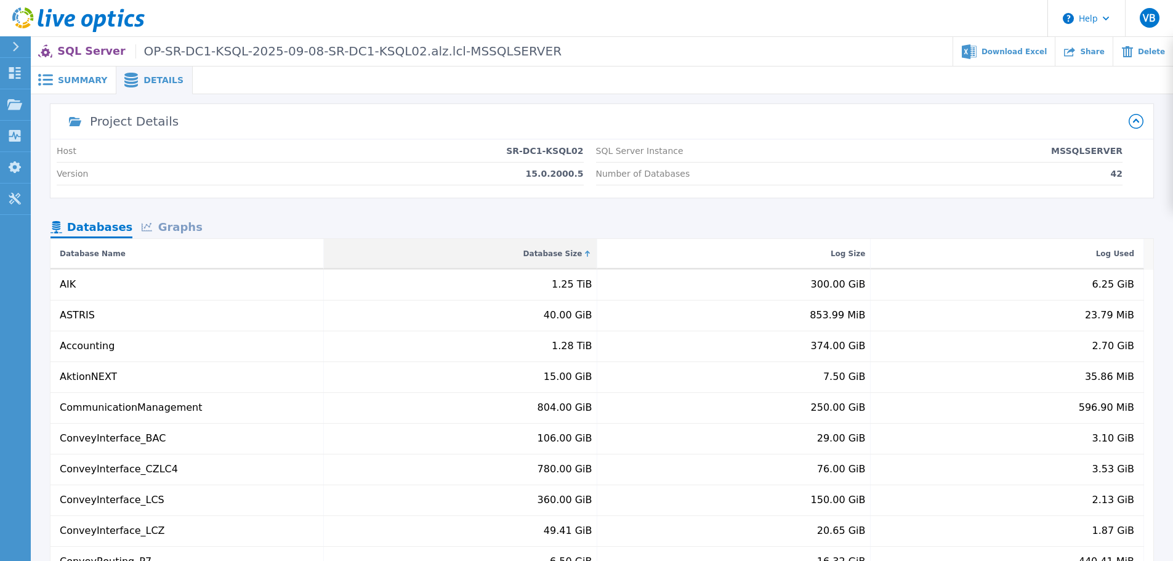
click at [574, 254] on div "Database Size" at bounding box center [552, 253] width 59 height 15
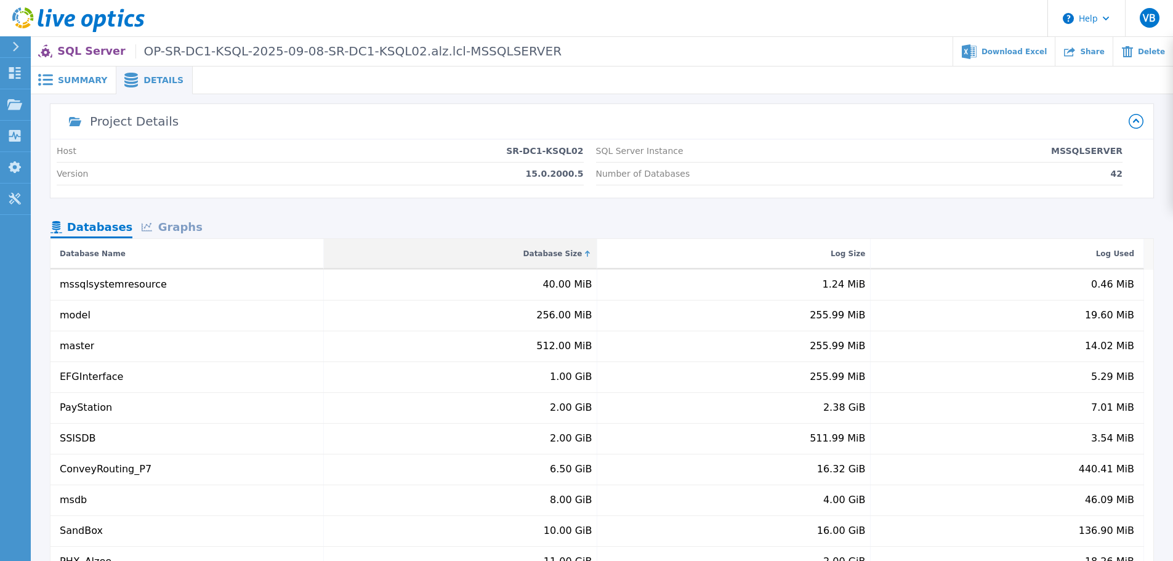
click at [574, 254] on div "Database Size" at bounding box center [552, 253] width 59 height 15
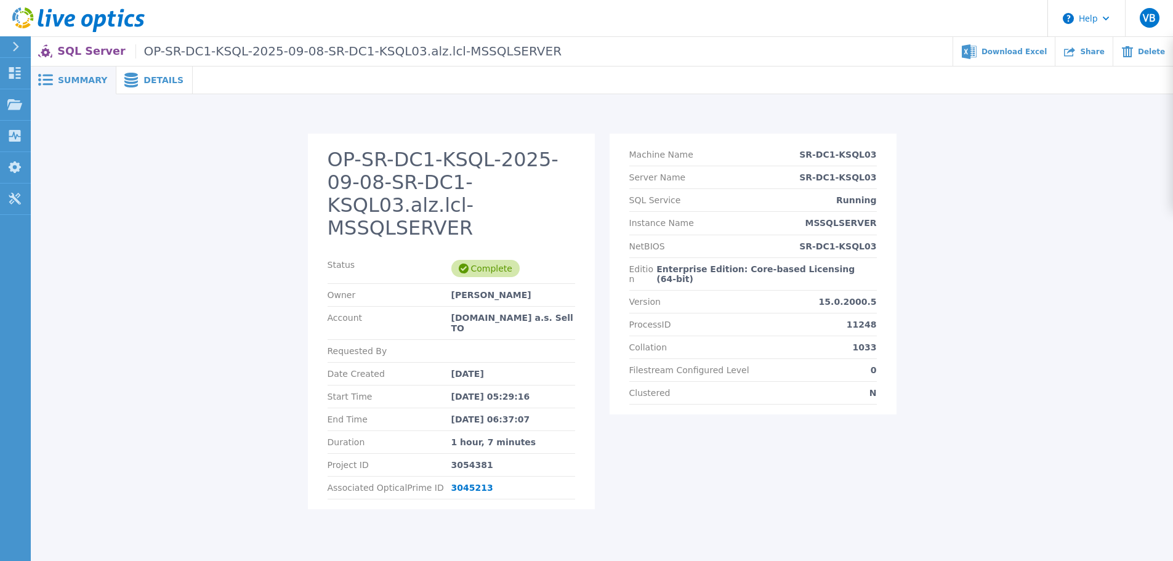
click at [145, 82] on span "Details" at bounding box center [163, 80] width 40 height 9
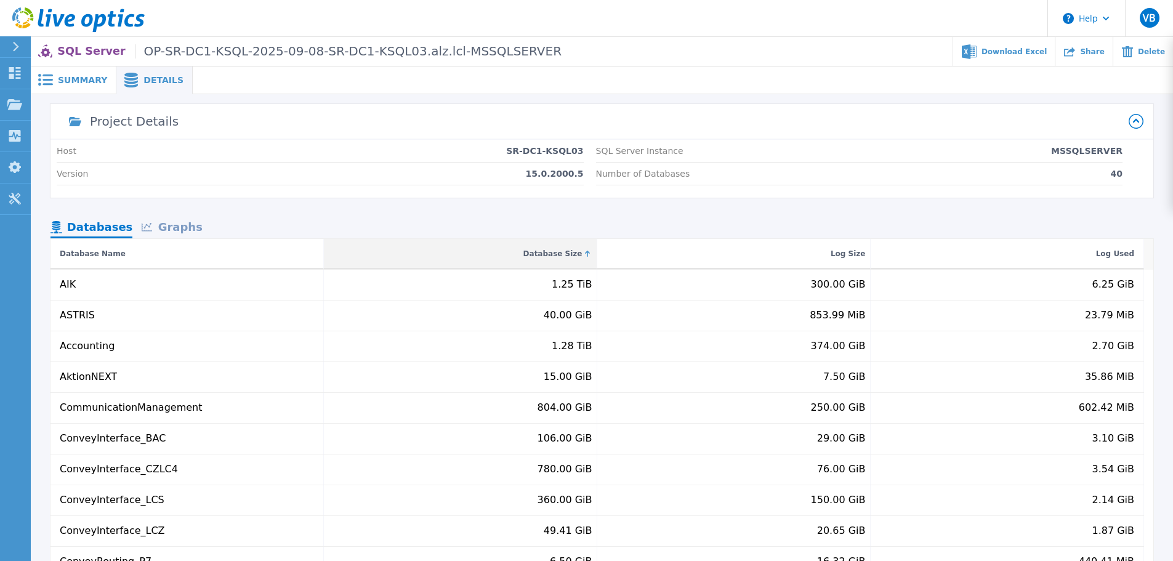
click at [563, 253] on div "Database Size" at bounding box center [552, 253] width 59 height 15
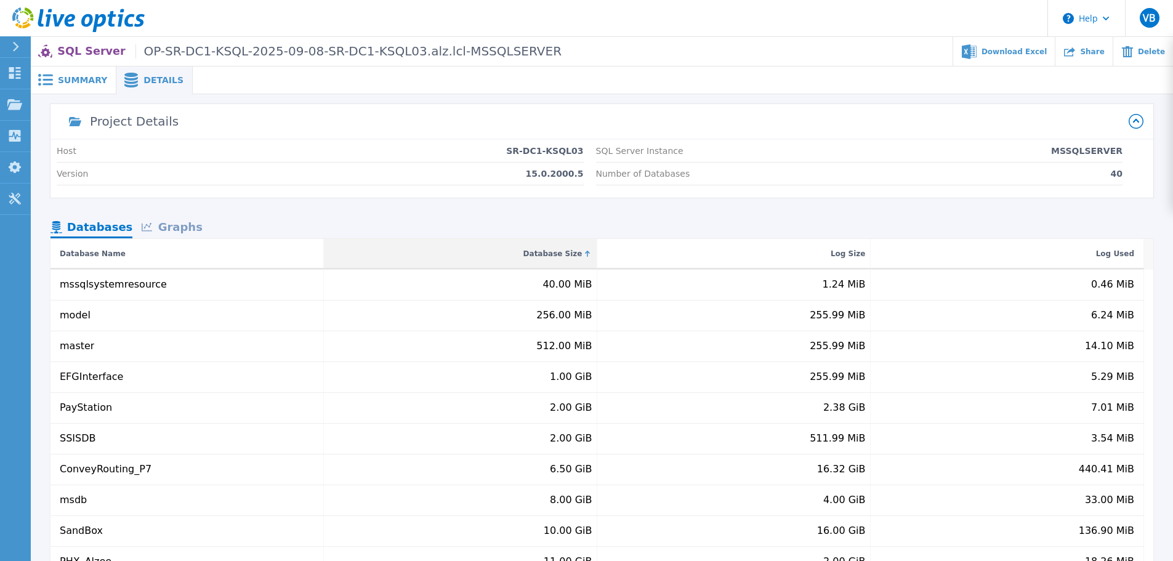
click at [563, 253] on div "Database Size" at bounding box center [552, 253] width 59 height 15
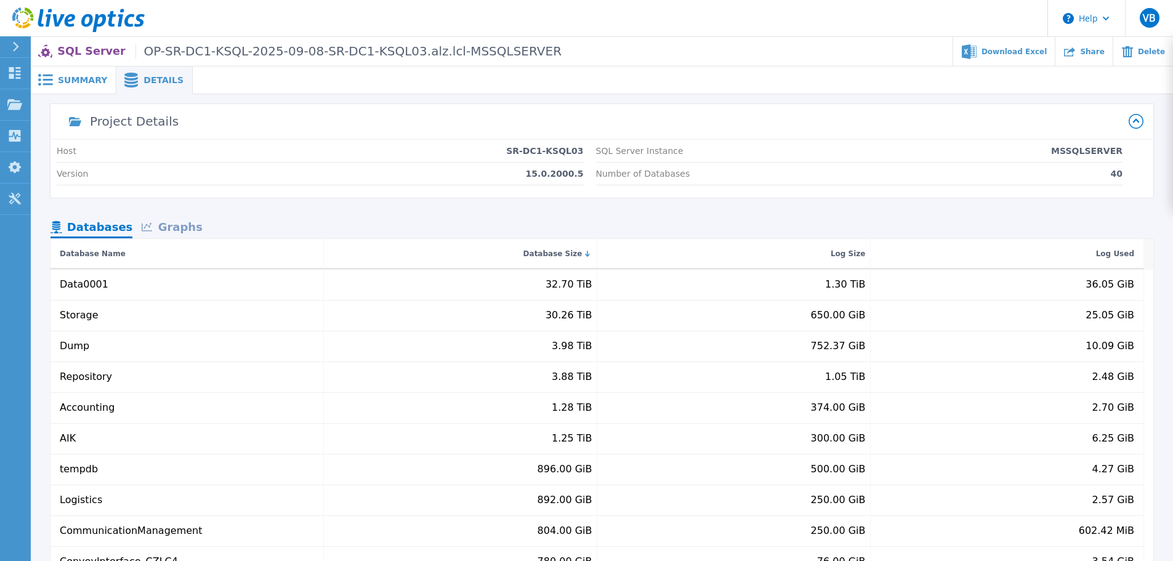
click at [917, 155] on div "SQL Server Instance MSSQLSERVER" at bounding box center [859, 151] width 527 height 23
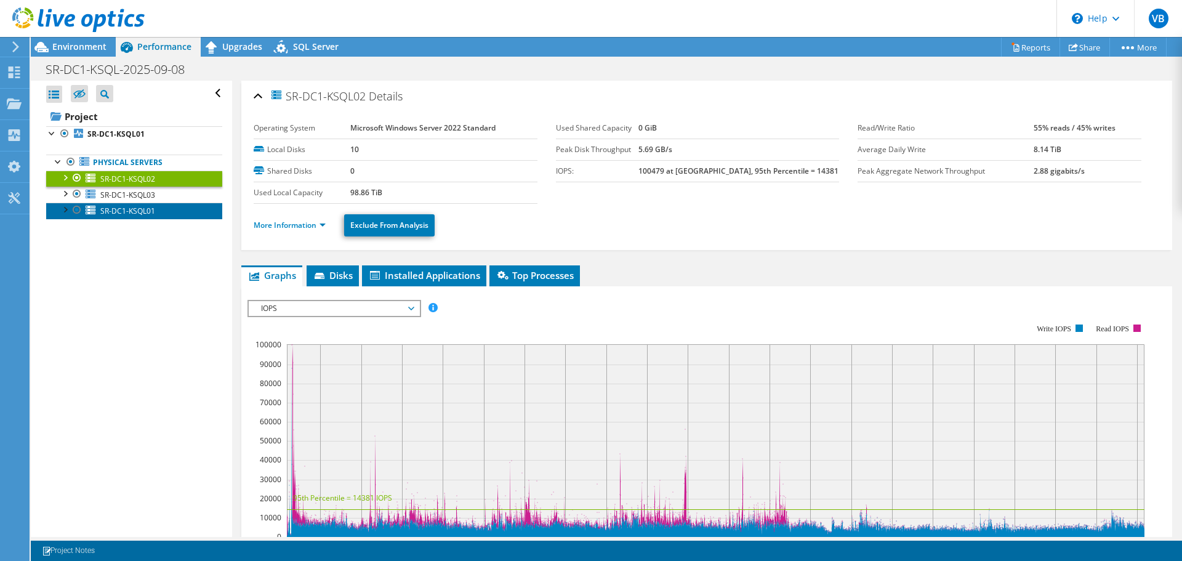
click at [123, 207] on span "SR-DC1-KSQL01" at bounding box center [127, 211] width 55 height 10
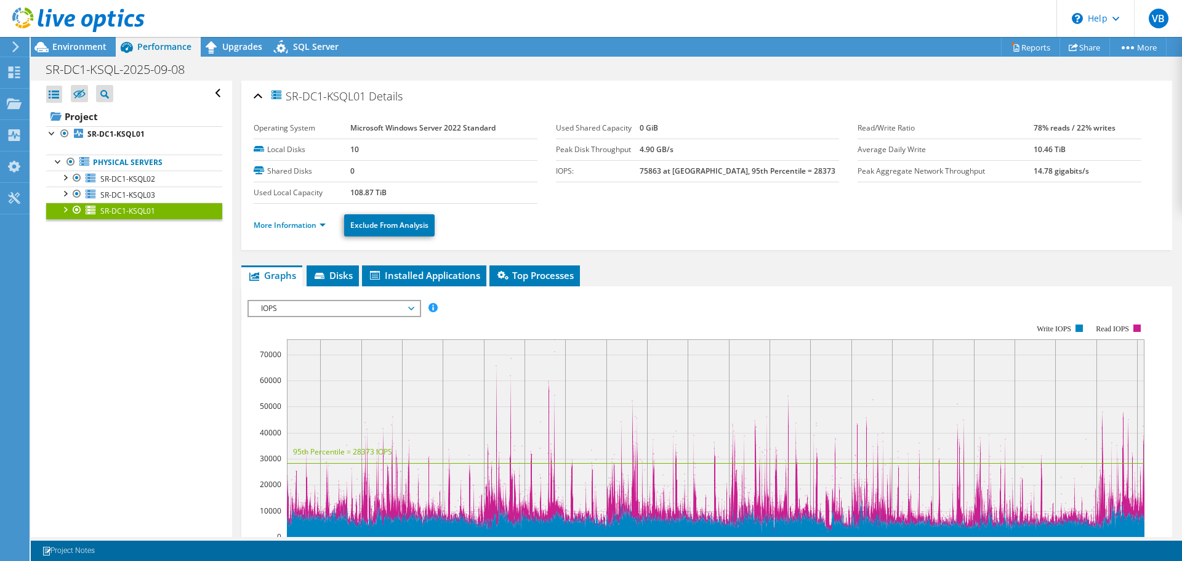
click at [22, 18] on icon at bounding box center [78, 19] width 132 height 25
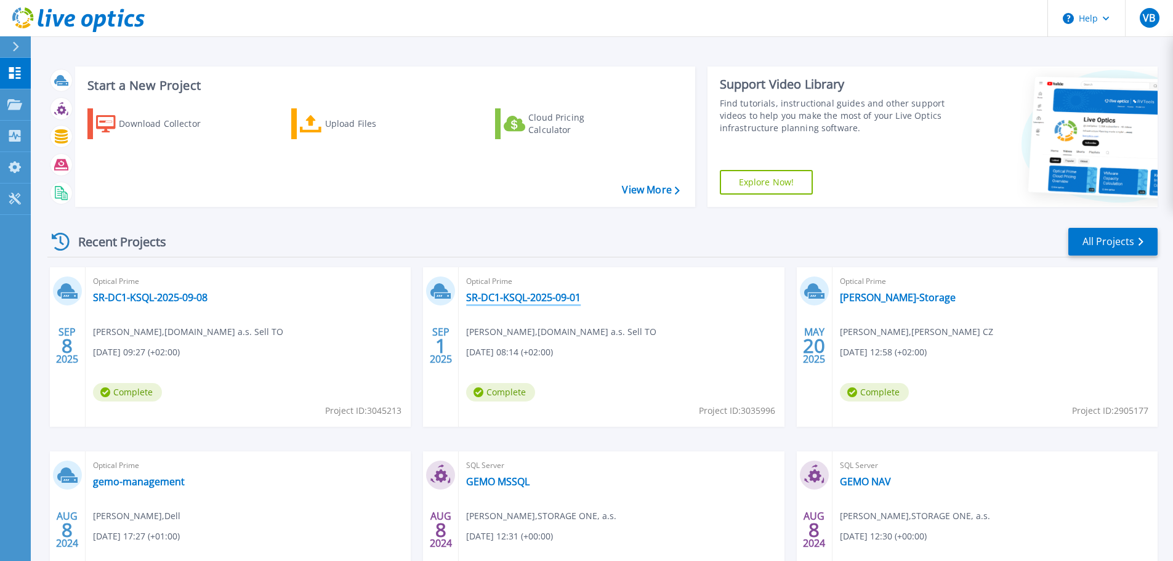
click at [566, 294] on link "SR-DC1-KSQL-2025-09-01" at bounding box center [523, 297] width 115 height 12
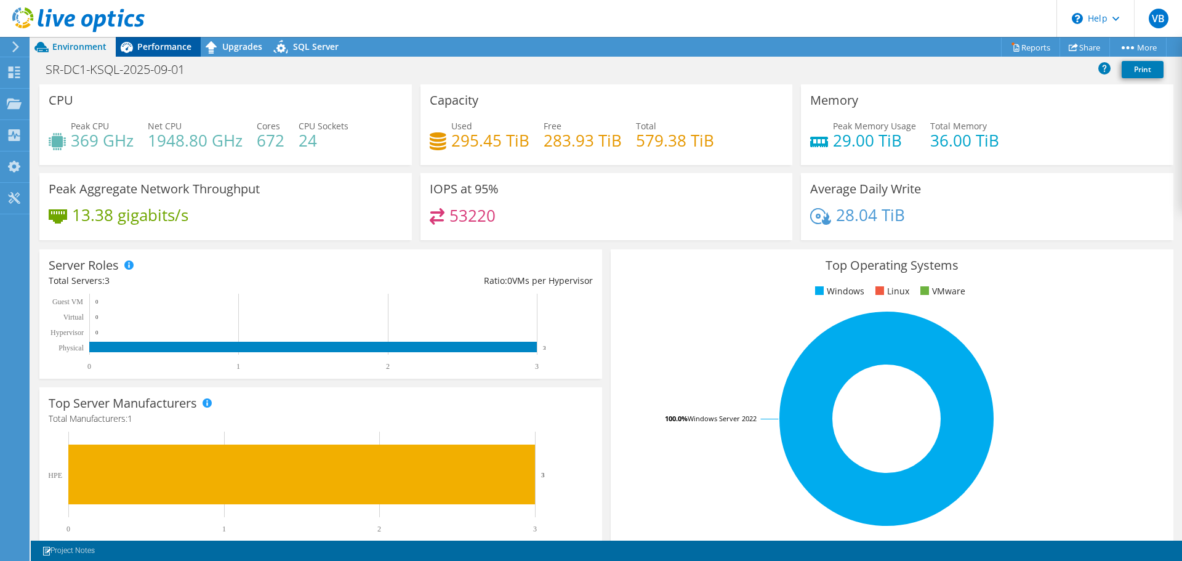
click at [166, 41] on span "Performance" at bounding box center [164, 47] width 54 height 12
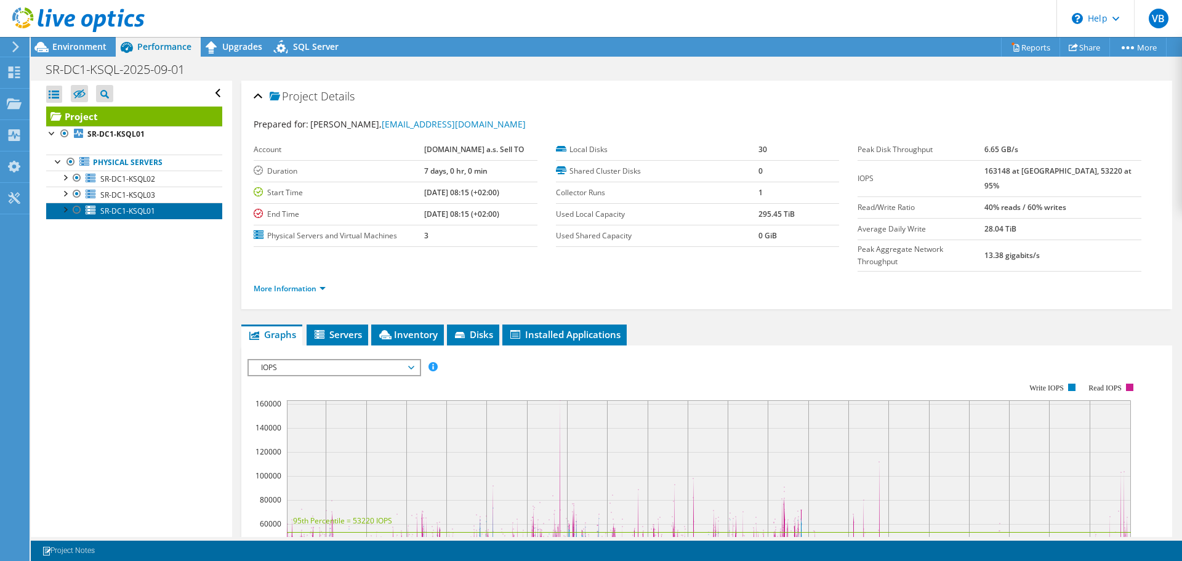
click at [112, 206] on span "SR-DC1-KSQL01" at bounding box center [127, 211] width 55 height 10
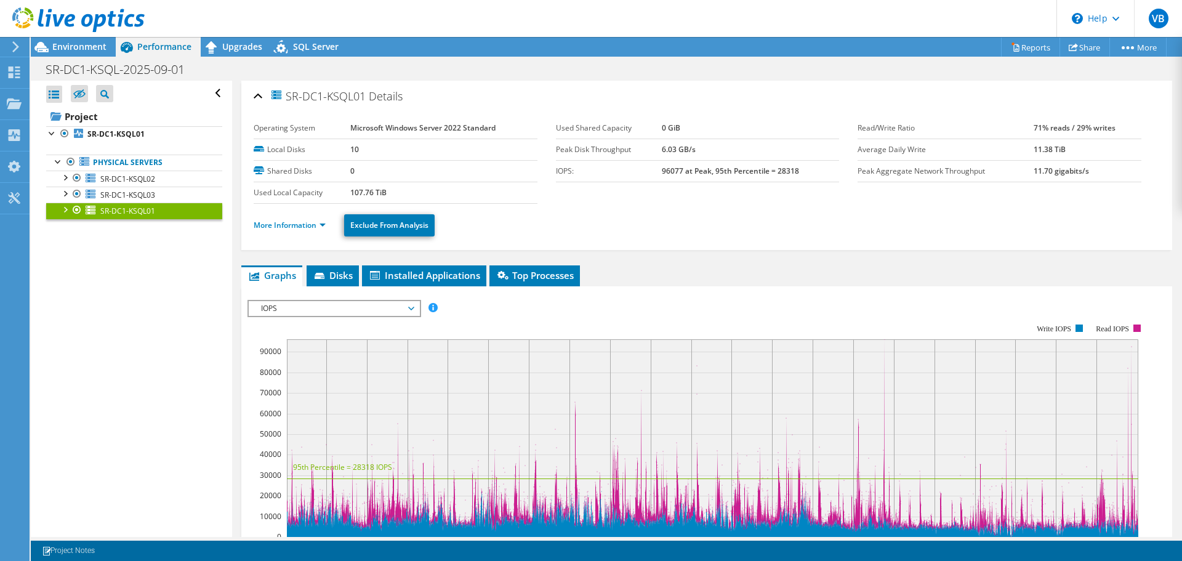
click at [62, 207] on div at bounding box center [64, 209] width 12 height 12
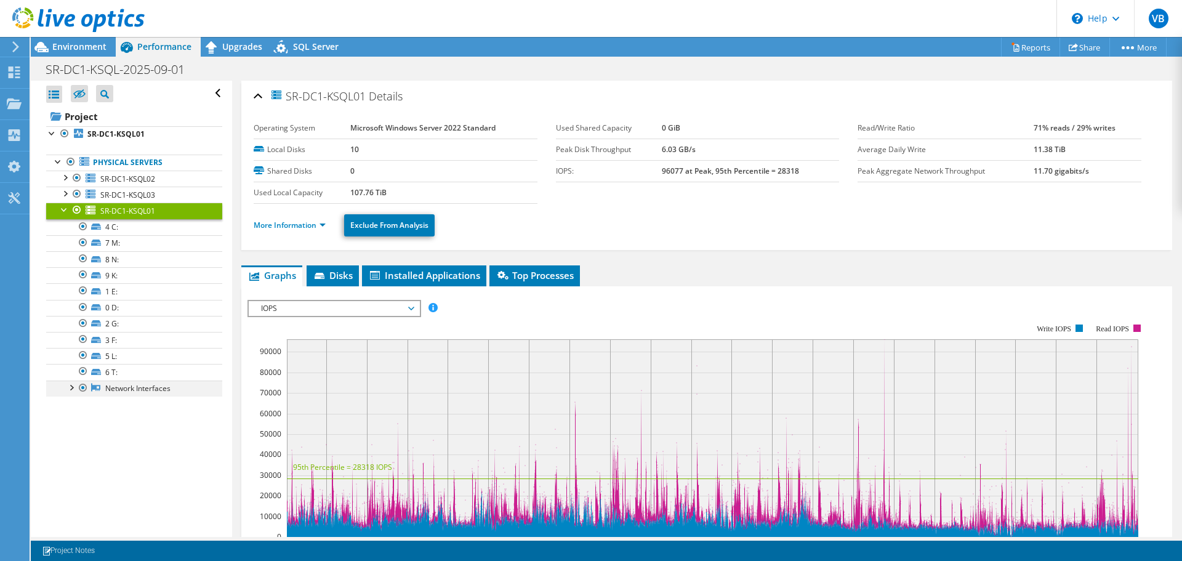
click at [73, 385] on div at bounding box center [71, 386] width 12 height 12
click at [139, 387] on link "Network Interfaces" at bounding box center [134, 388] width 176 height 16
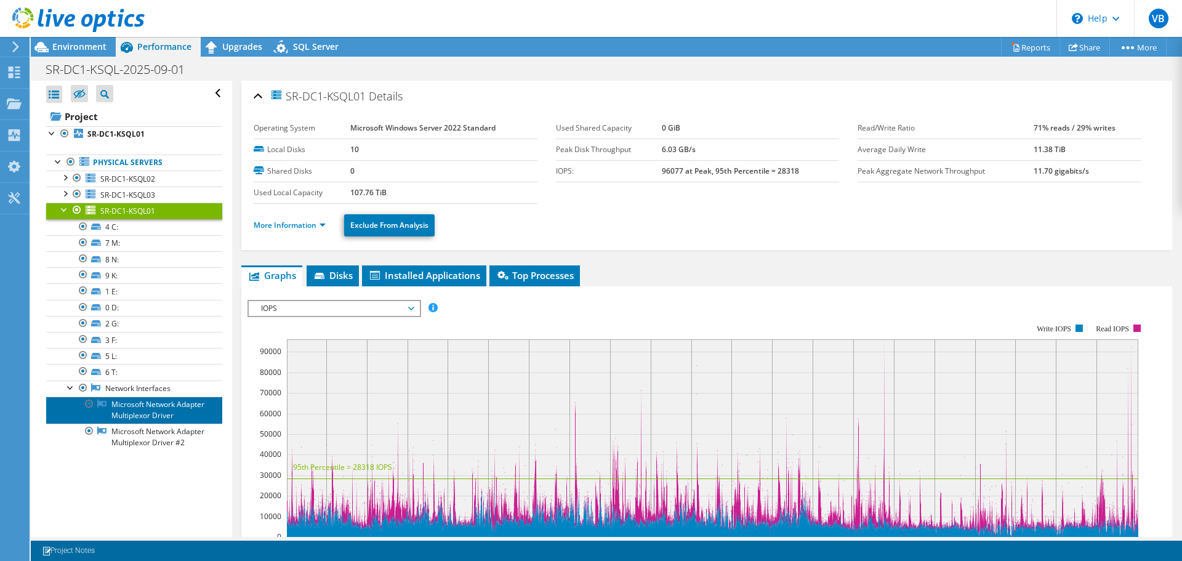
click at [127, 412] on link "Microsoft Network Adapter Multiplexor Driver" at bounding box center [134, 409] width 176 height 27
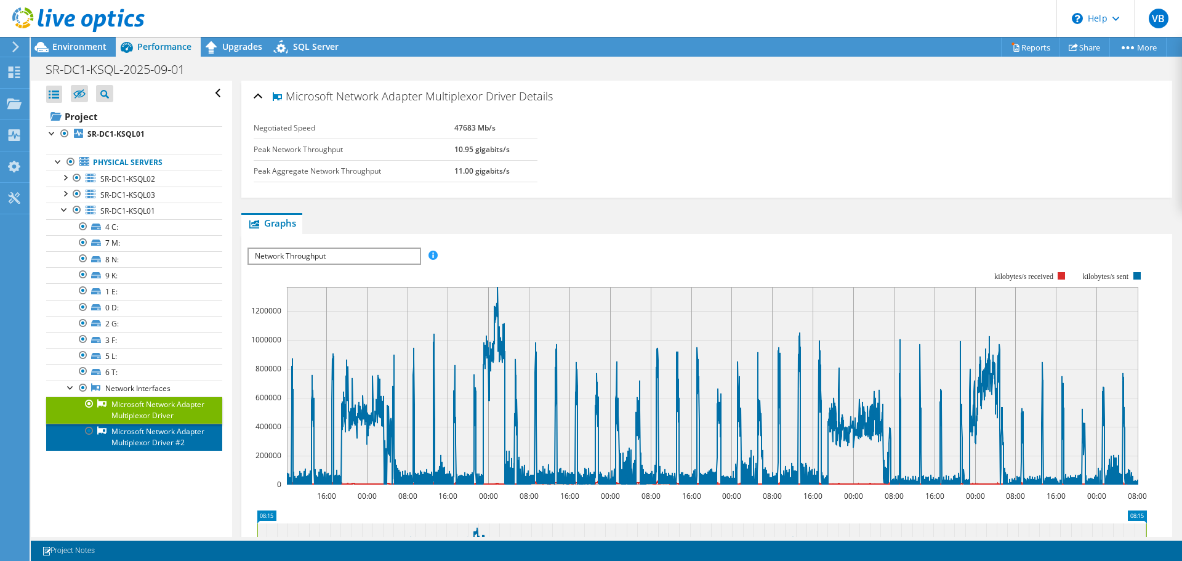
click at [131, 451] on link "Microsoft Network Adapter Multiplexor Driver #2" at bounding box center [134, 437] width 176 height 27
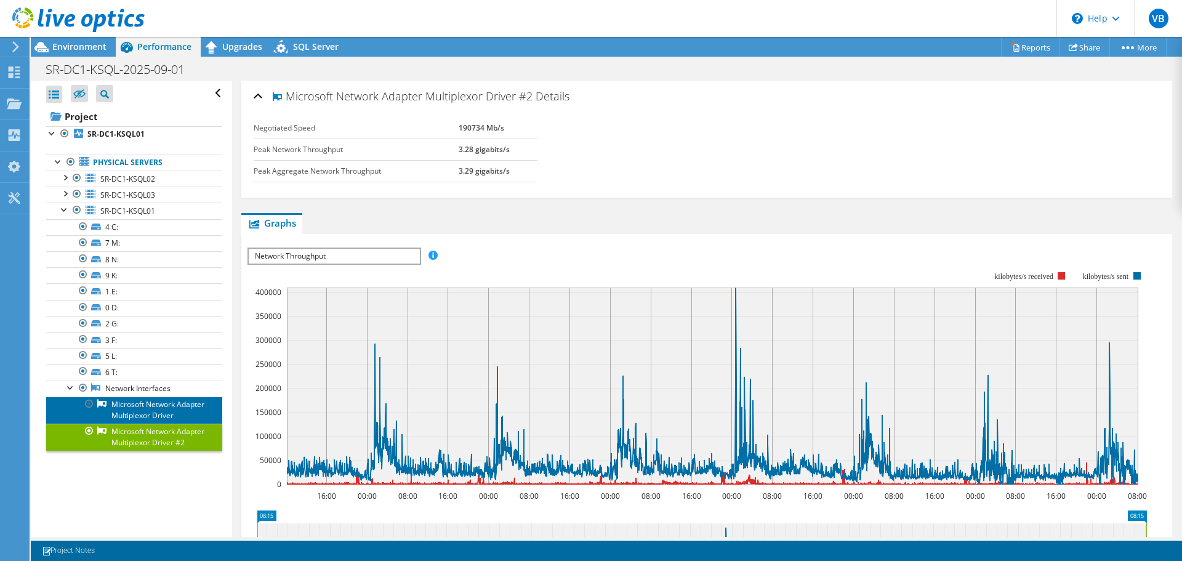
click at [135, 424] on link "Microsoft Network Adapter Multiplexor Driver" at bounding box center [134, 409] width 176 height 27
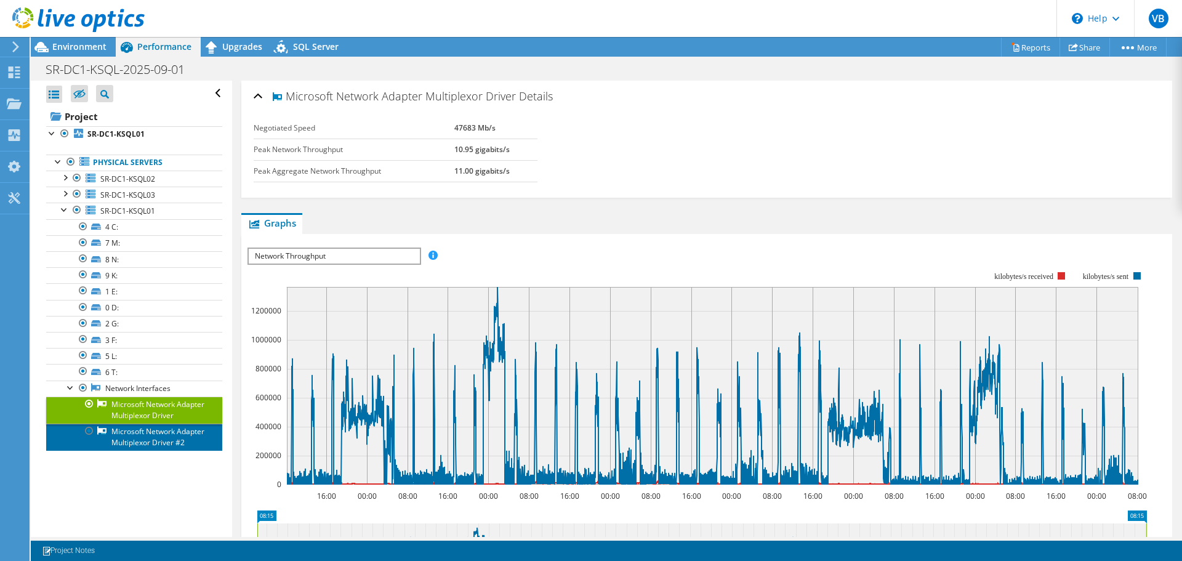
click at [129, 451] on link "Microsoft Network Adapter Multiplexor Driver #2" at bounding box center [134, 437] width 176 height 27
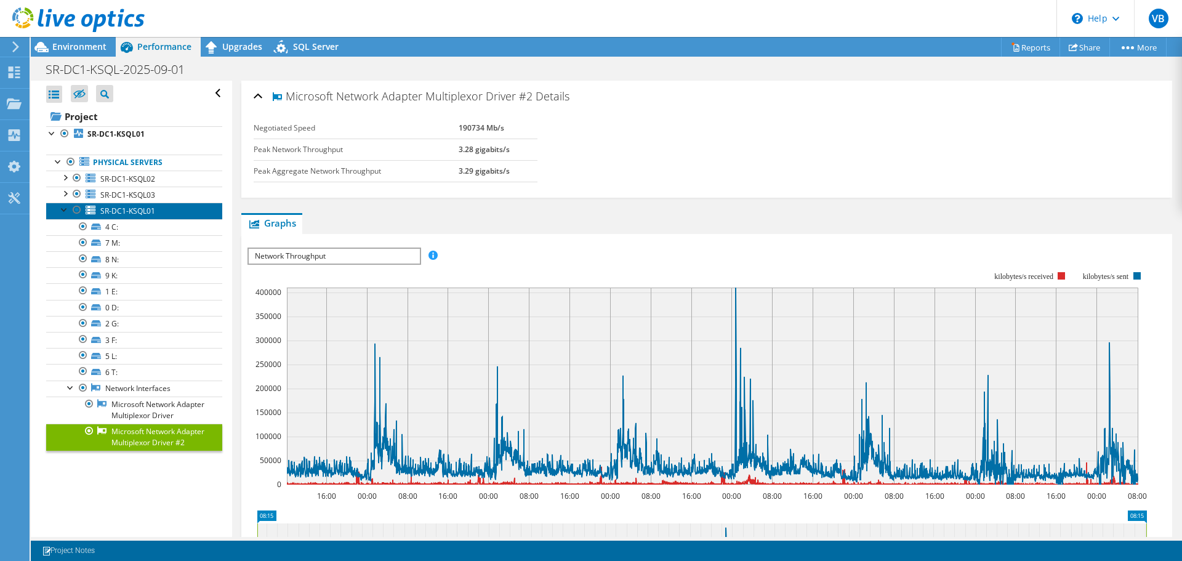
click at [119, 211] on span "SR-DC1-KSQL01" at bounding box center [127, 211] width 55 height 10
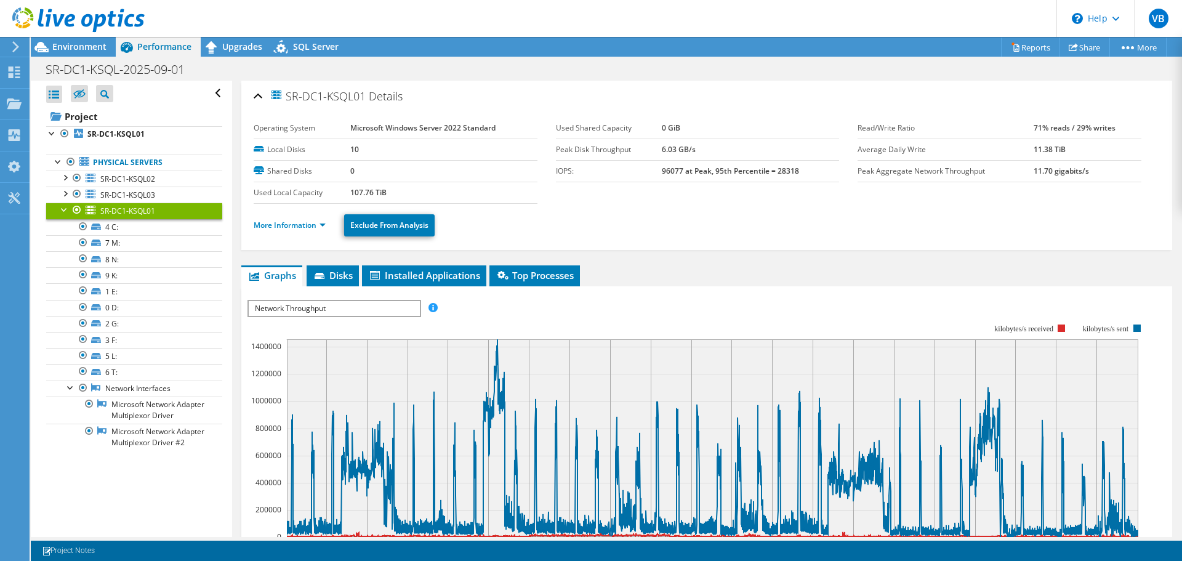
click at [63, 207] on div at bounding box center [64, 209] width 12 height 12
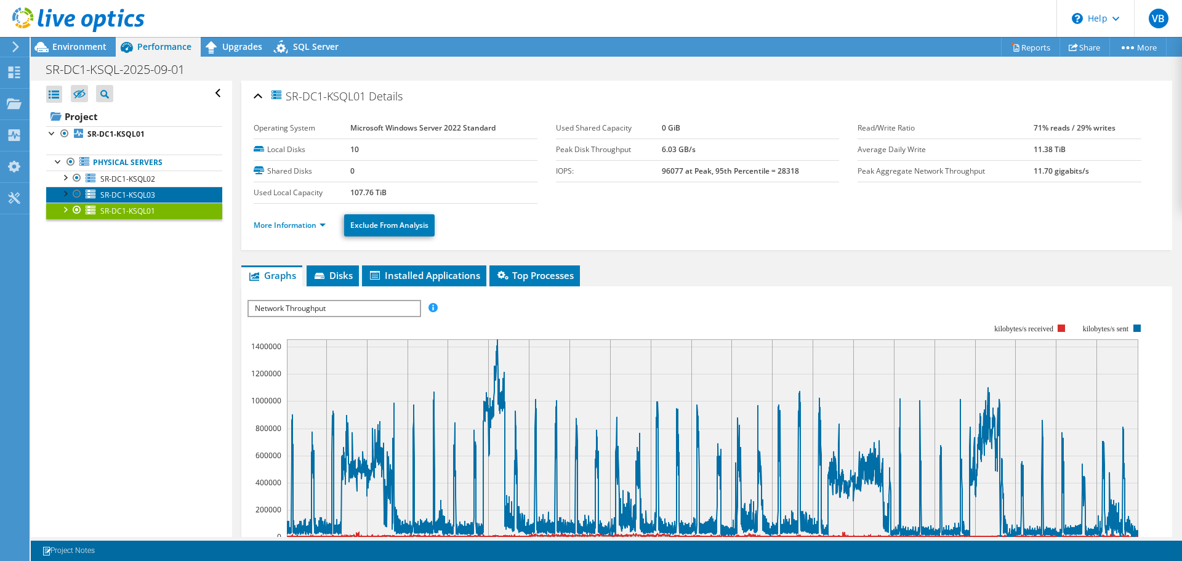
click at [115, 193] on span "SR-DC1-KSQL03" at bounding box center [127, 195] width 55 height 10
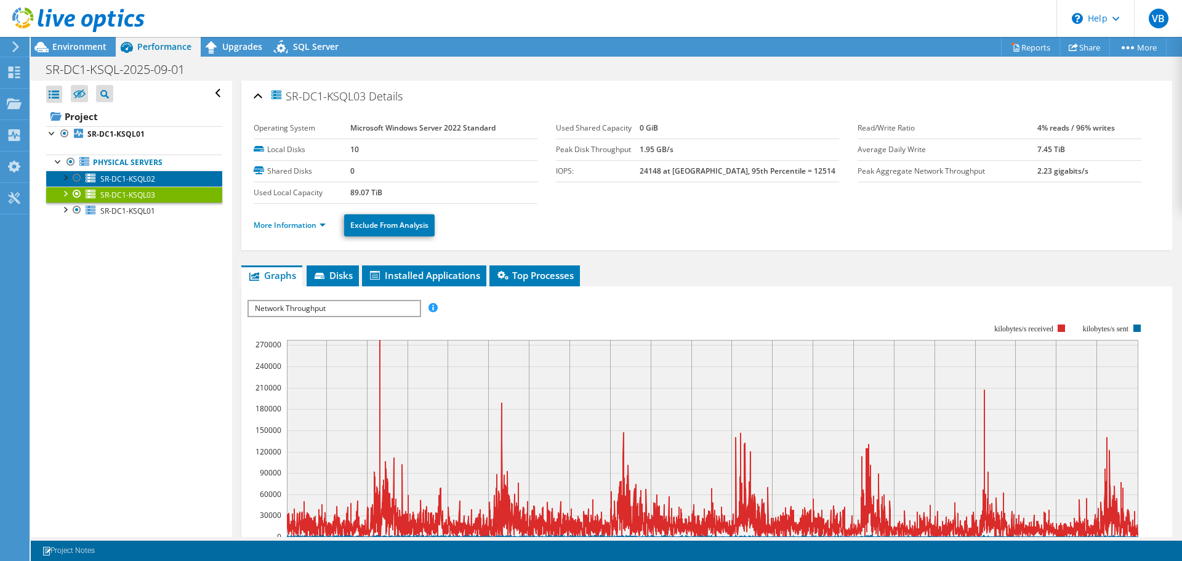
click at [118, 180] on span "SR-DC1-KSQL02" at bounding box center [127, 179] width 55 height 10
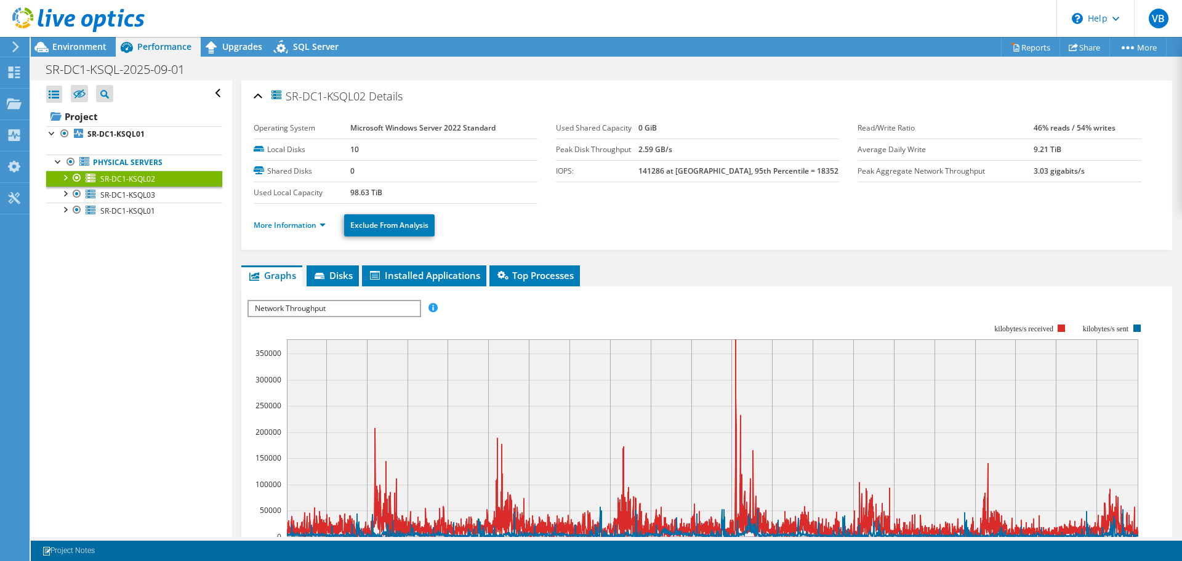
click at [27, 12] on icon at bounding box center [78, 19] width 132 height 25
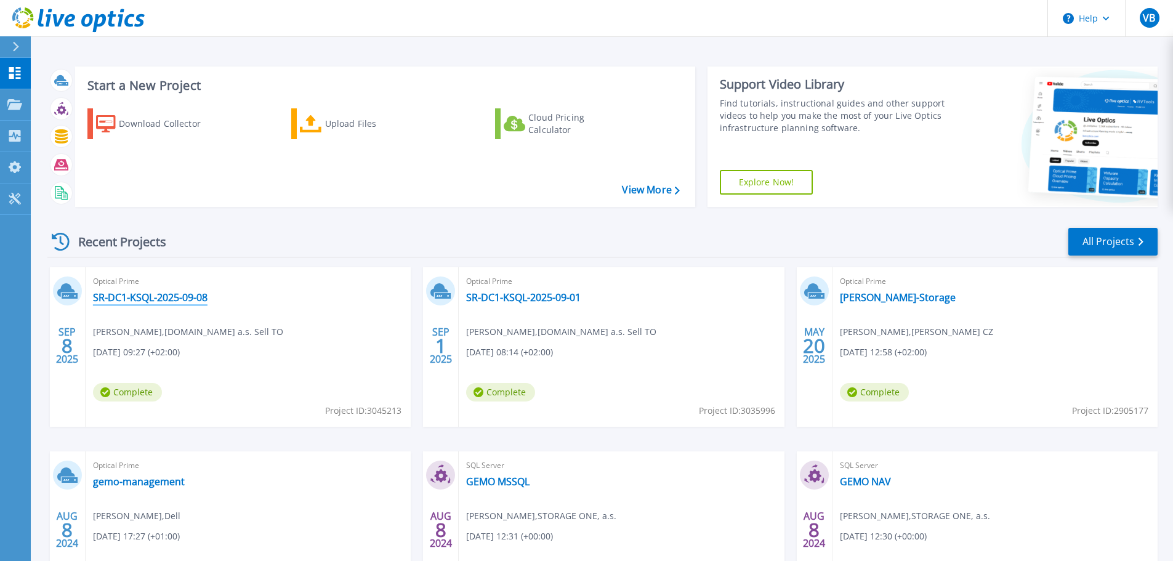
click at [132, 294] on link "SR-DC1-KSQL-2025-09-08" at bounding box center [150, 297] width 115 height 12
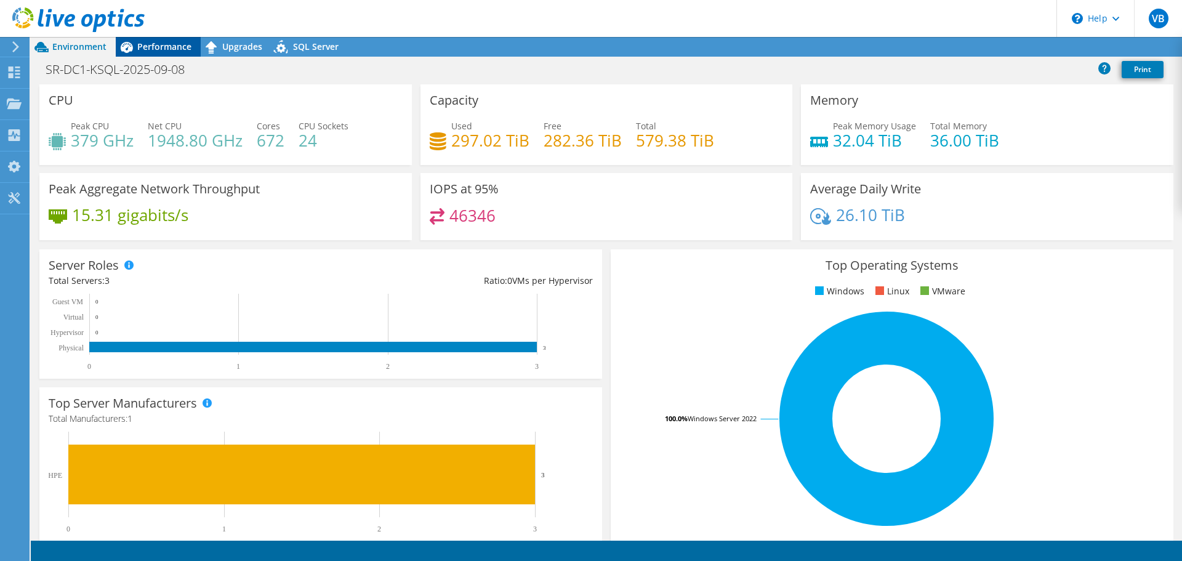
click at [148, 45] on span "Performance" at bounding box center [164, 47] width 54 height 12
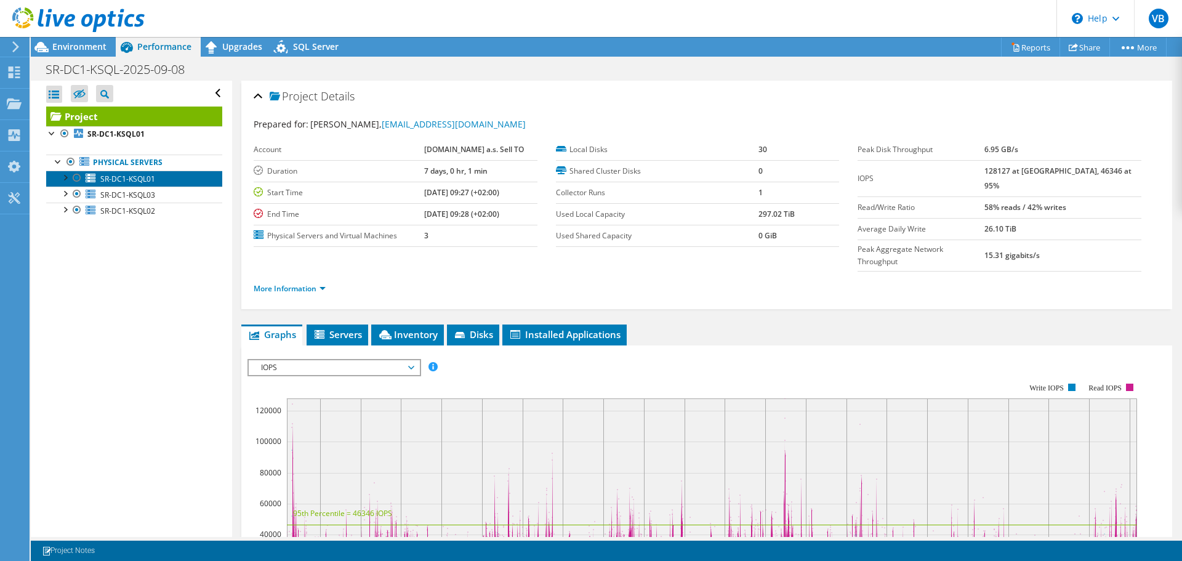
click at [114, 175] on span "SR-DC1-KSQL01" at bounding box center [127, 179] width 55 height 10
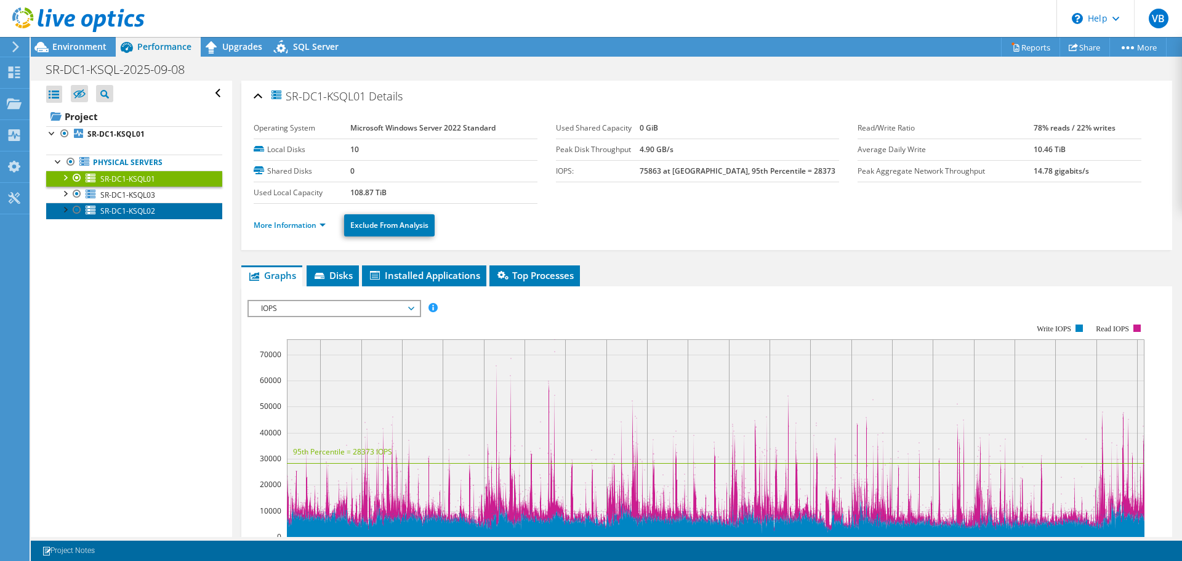
click at [115, 214] on span "SR-DC1-KSQL02" at bounding box center [127, 211] width 55 height 10
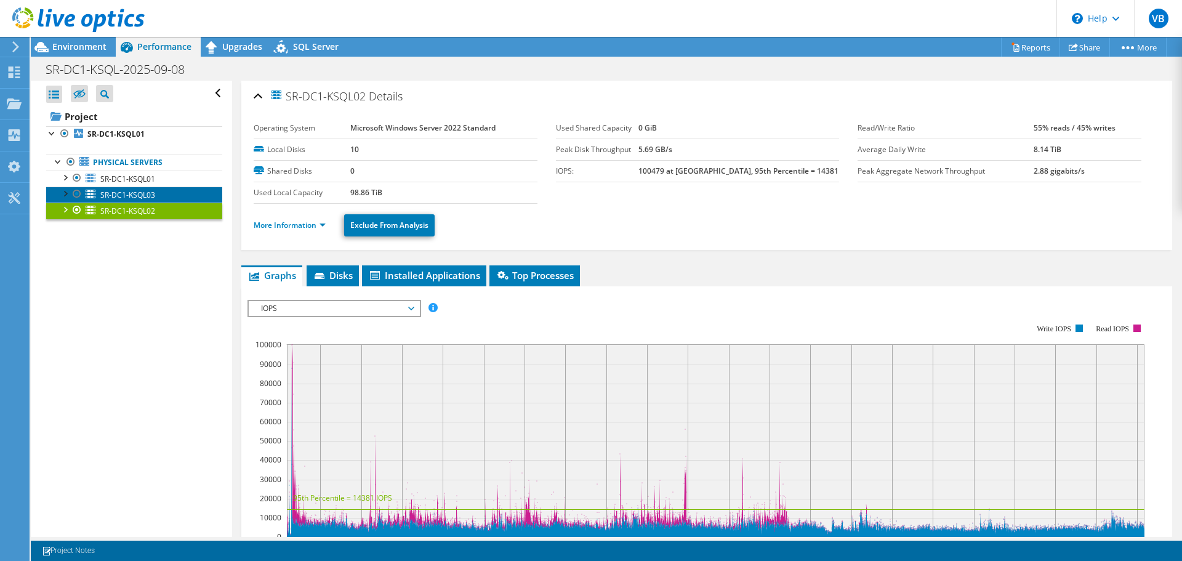
click at [131, 191] on span "SR-DC1-KSQL03" at bounding box center [127, 195] width 55 height 10
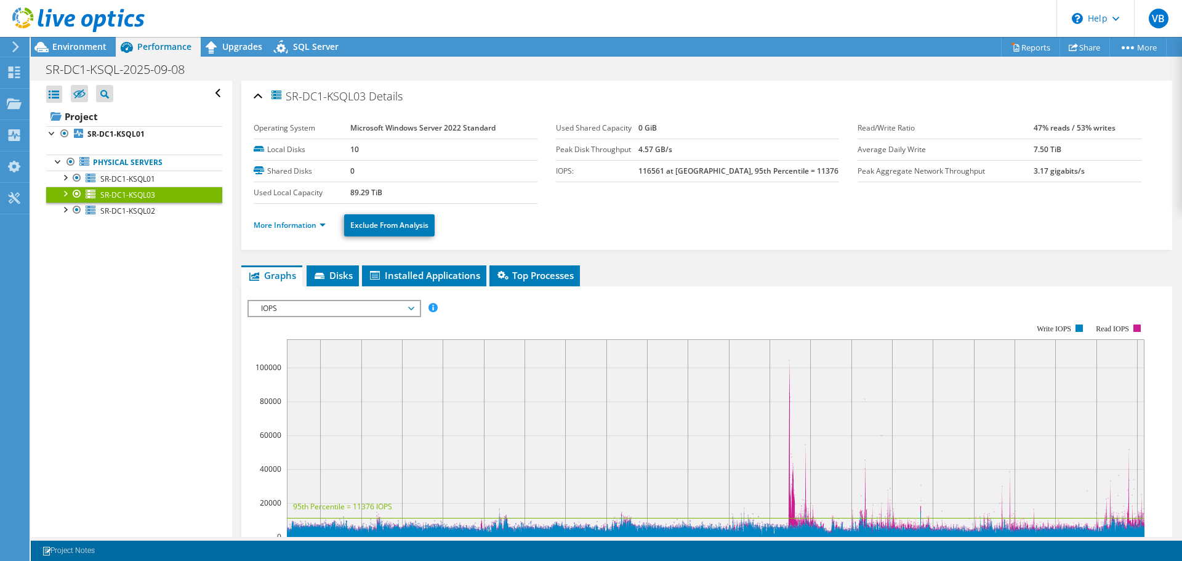
click at [23, 13] on icon at bounding box center [78, 19] width 132 height 25
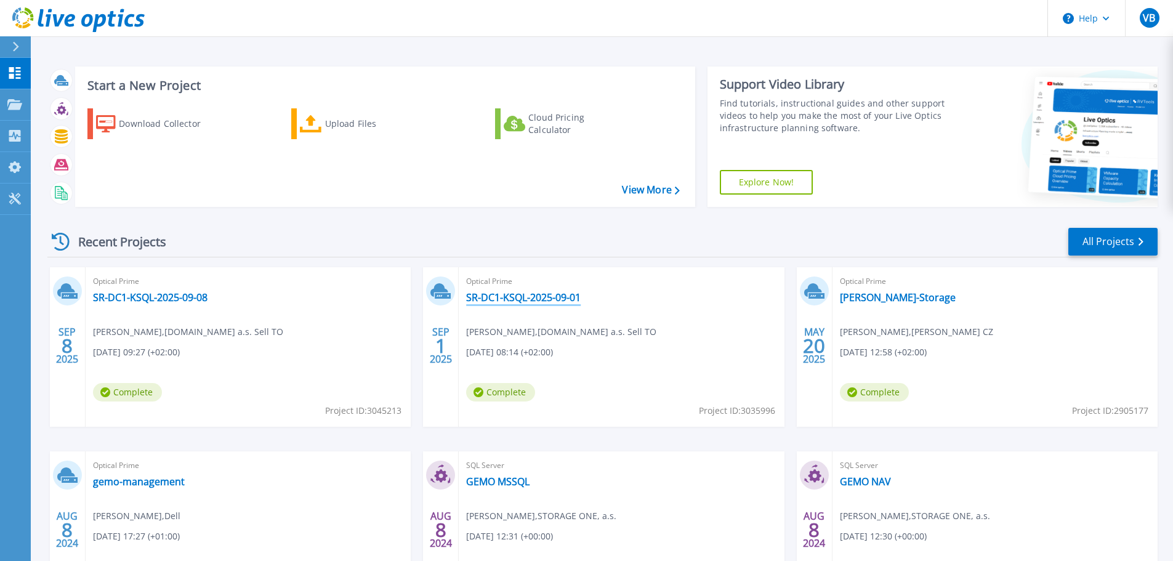
click at [527, 297] on link "SR-DC1-KSQL-2025-09-01" at bounding box center [523, 297] width 115 height 12
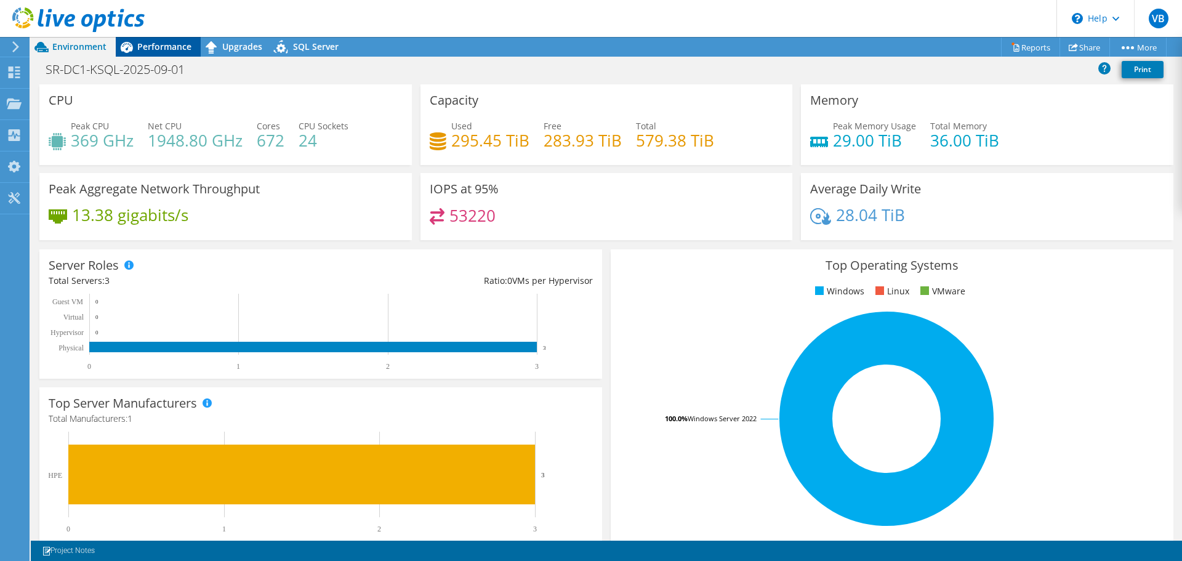
click at [149, 44] on span "Performance" at bounding box center [164, 47] width 54 height 12
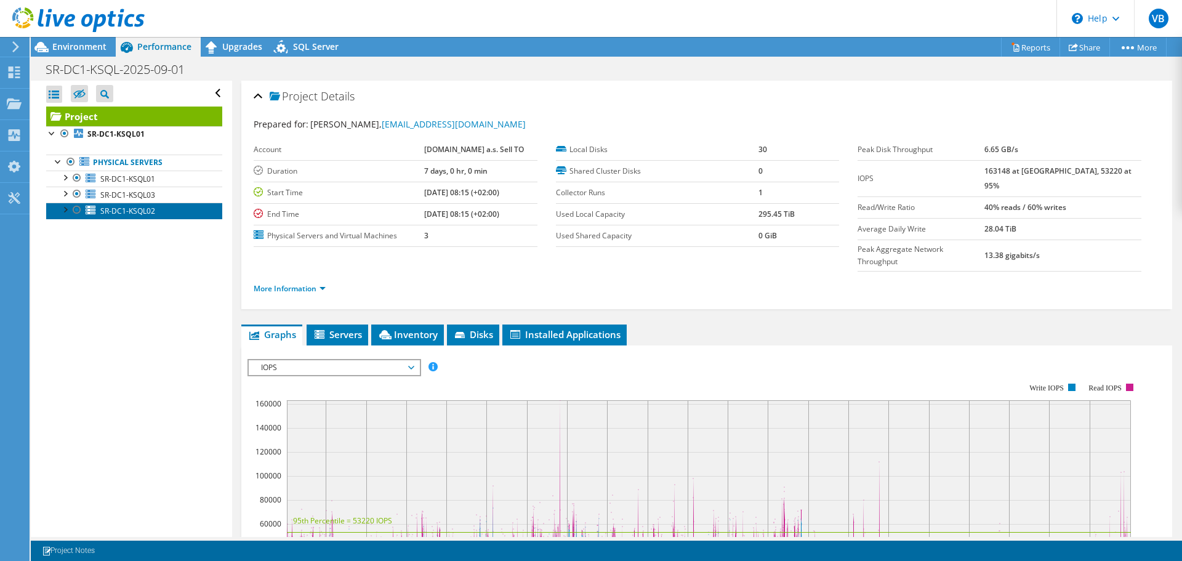
click at [137, 210] on span "SR-DC1-KSQL02" at bounding box center [127, 211] width 55 height 10
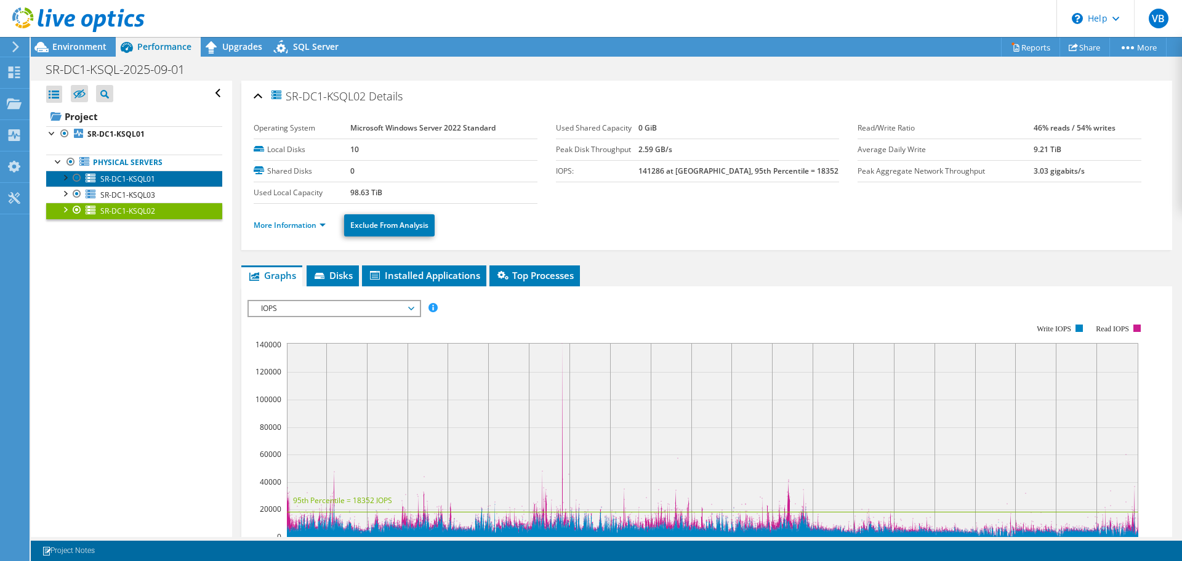
click at [131, 177] on span "SR-DC1-KSQL01" at bounding box center [127, 179] width 55 height 10
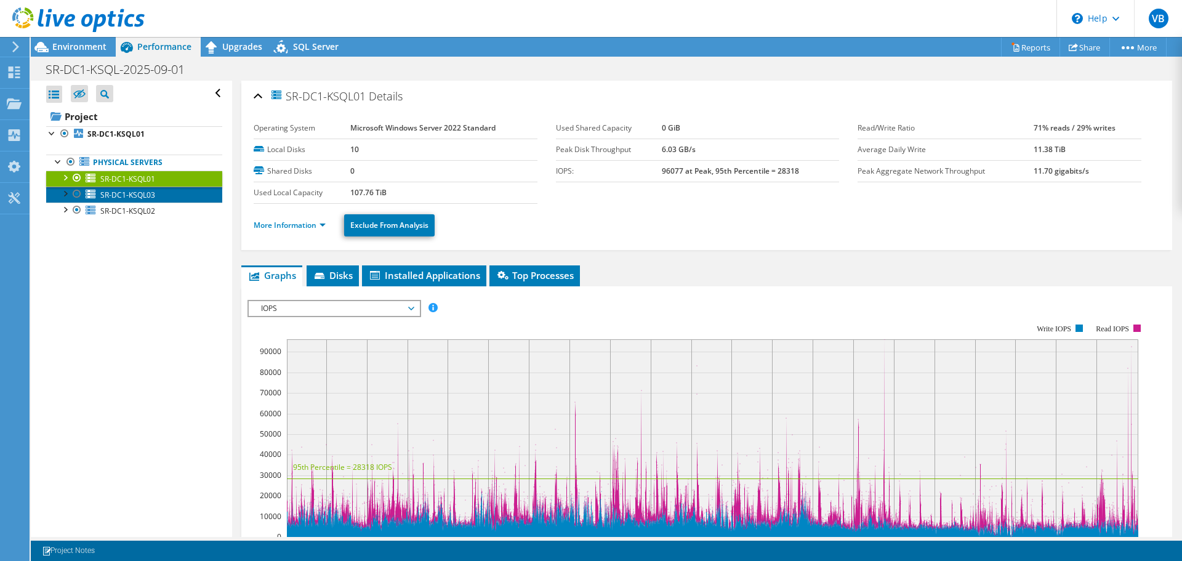
click at [126, 193] on span "SR-DC1-KSQL03" at bounding box center [127, 195] width 55 height 10
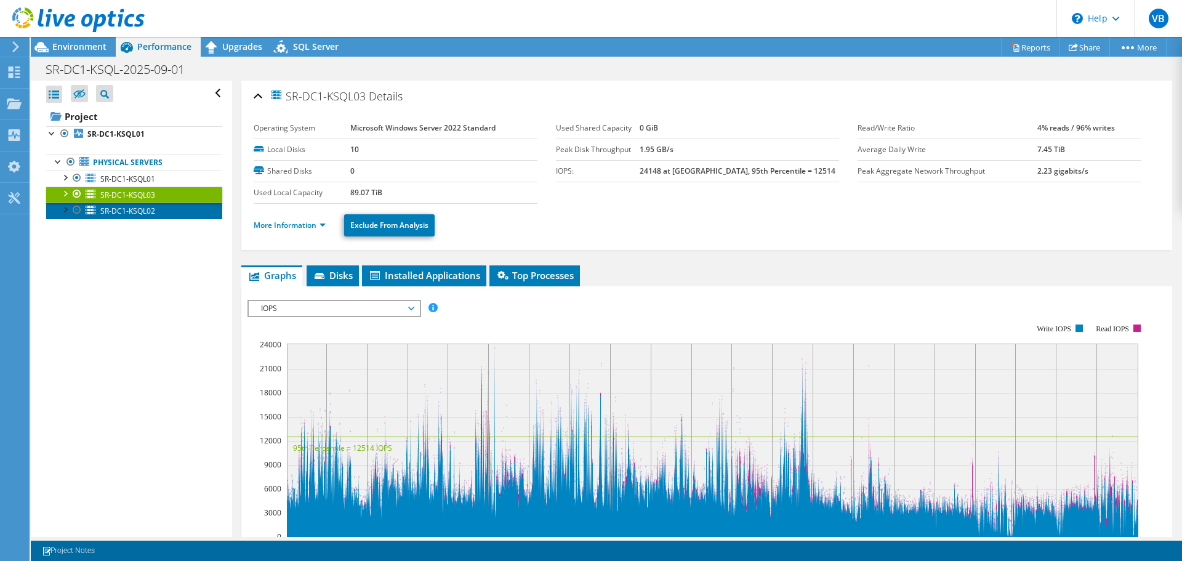
click at [130, 211] on span "SR-DC1-KSQL02" at bounding box center [127, 211] width 55 height 10
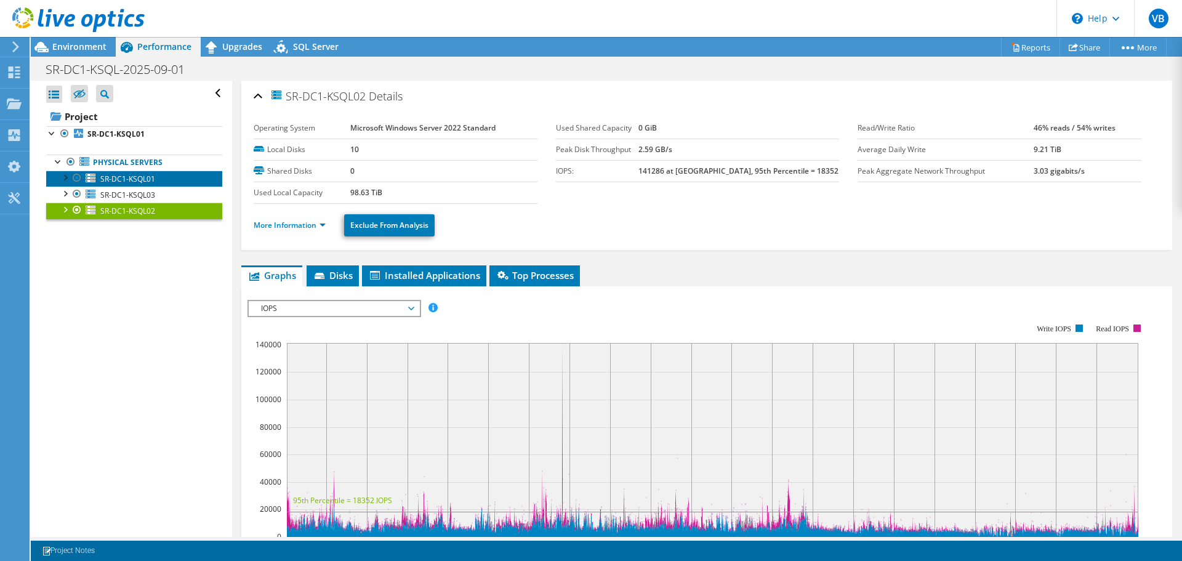
click at [139, 175] on span "SR-DC1-KSQL01" at bounding box center [127, 179] width 55 height 10
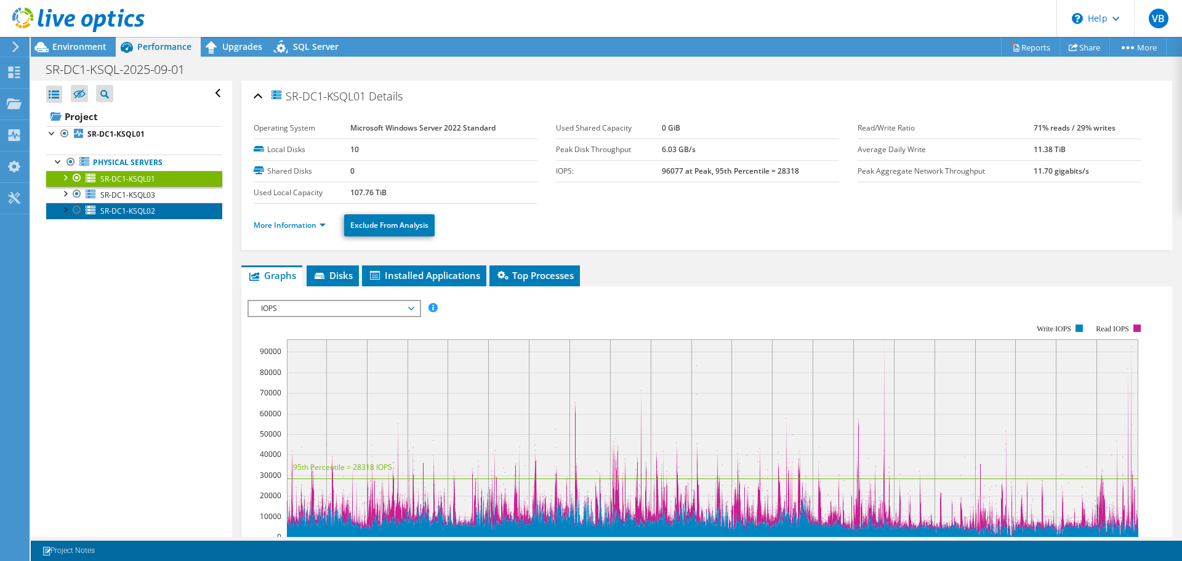
click at [111, 209] on span "SR-DC1-KSQL02" at bounding box center [127, 211] width 55 height 10
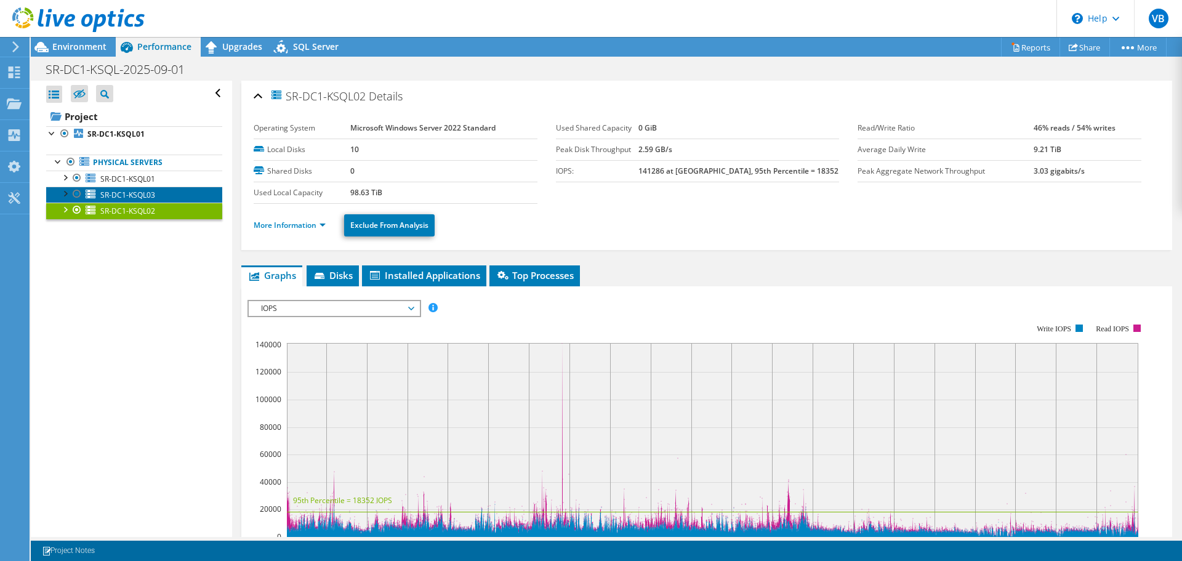
click at [130, 191] on span "SR-DC1-KSQL03" at bounding box center [127, 195] width 55 height 10
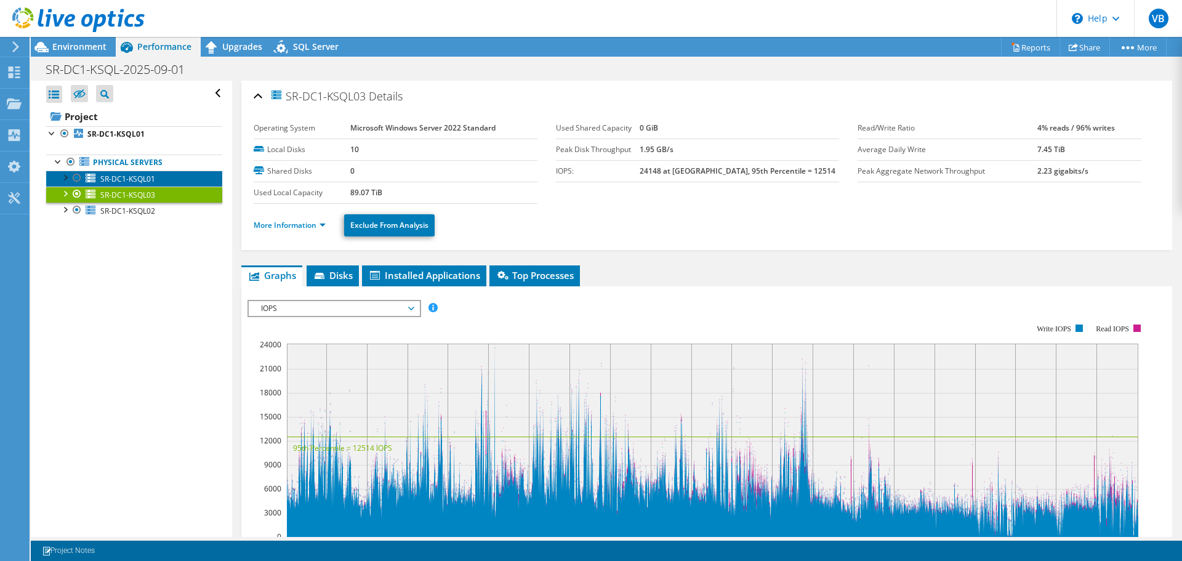
click at [113, 179] on span "SR-DC1-KSQL01" at bounding box center [127, 179] width 55 height 10
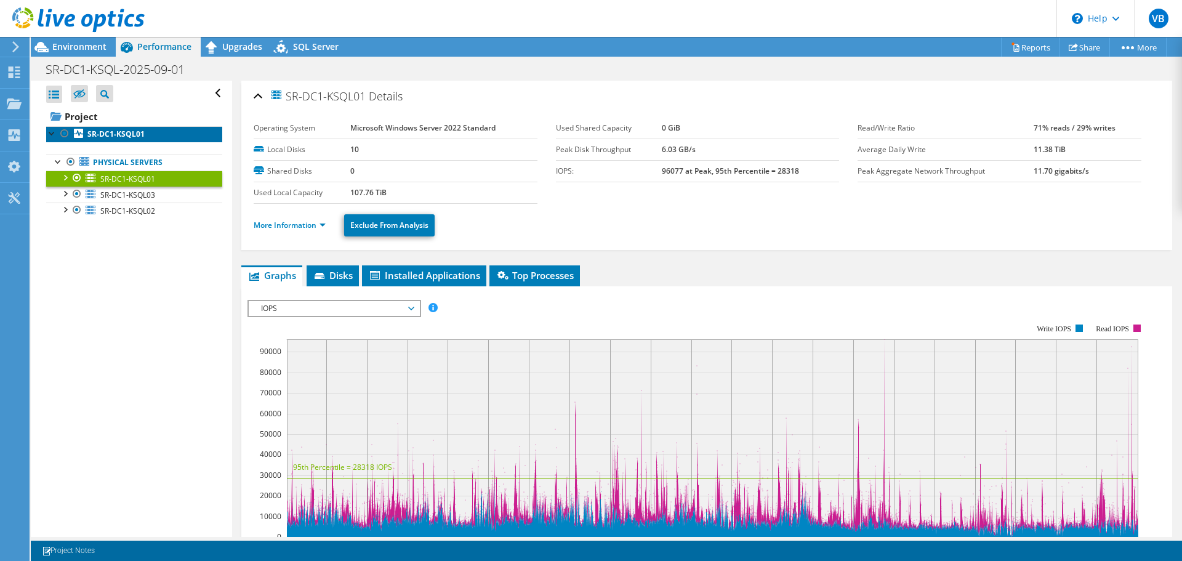
click at [99, 129] on b "SR-DC1-KSQL01" at bounding box center [115, 134] width 57 height 10
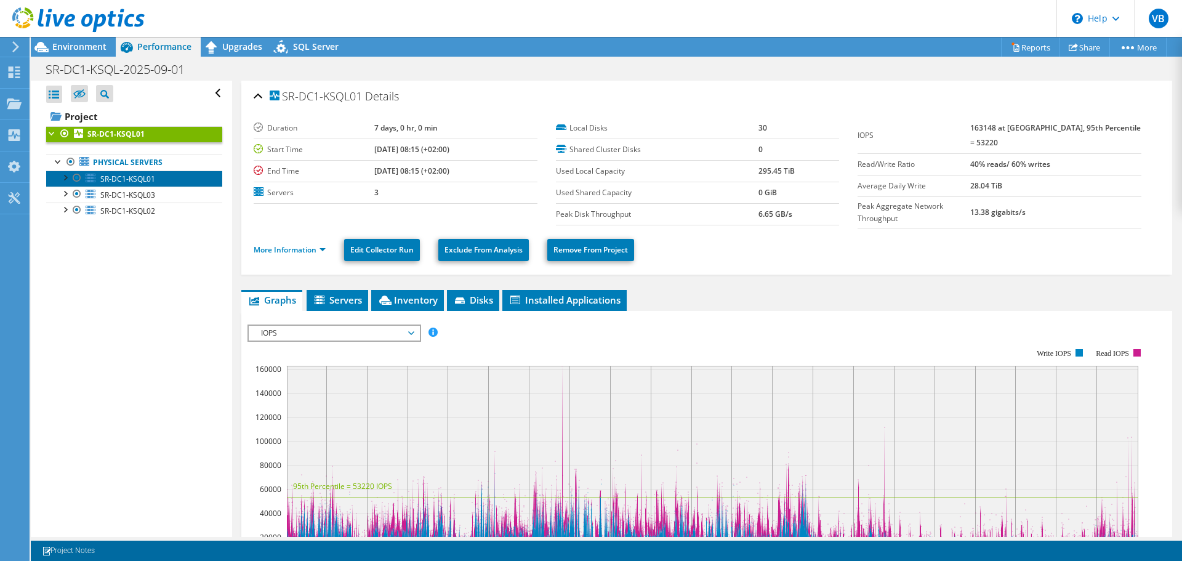
click at [114, 175] on span "SR-DC1-KSQL01" at bounding box center [127, 179] width 55 height 10
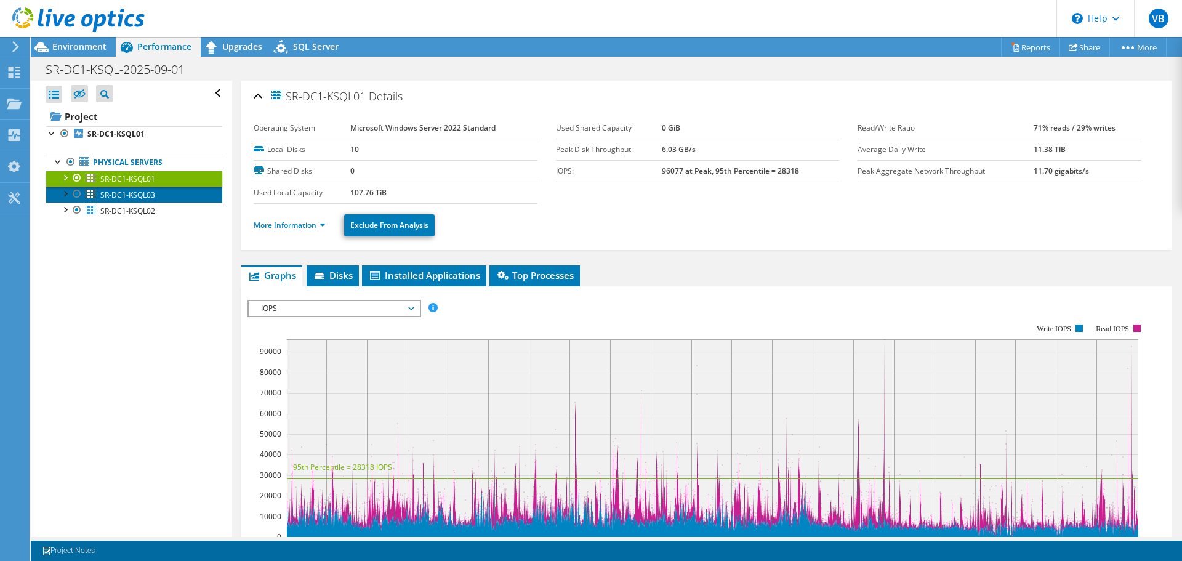
click at [115, 193] on span "SR-DC1-KSQL03" at bounding box center [127, 195] width 55 height 10
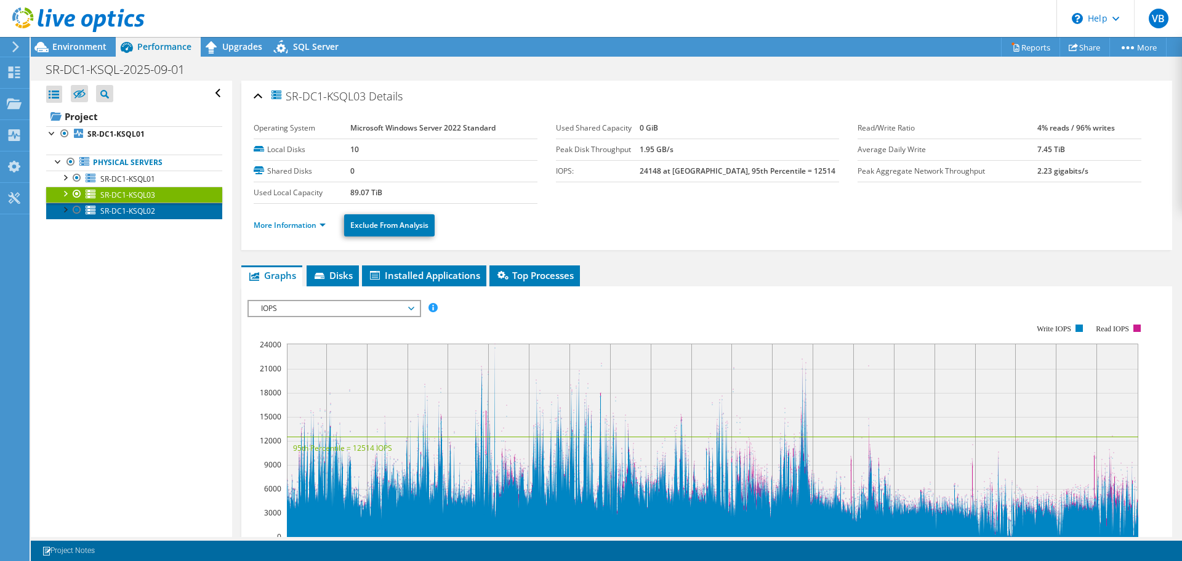
click at [116, 209] on span "SR-DC1-KSQL02" at bounding box center [127, 211] width 55 height 10
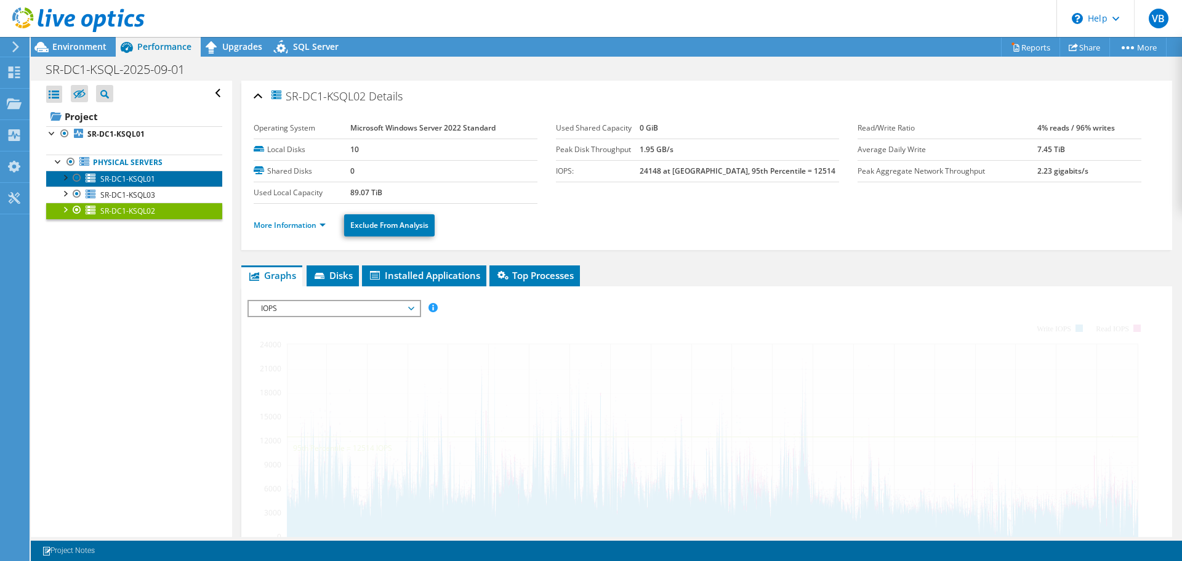
click at [121, 179] on span "SR-DC1-KSQL01" at bounding box center [127, 179] width 55 height 10
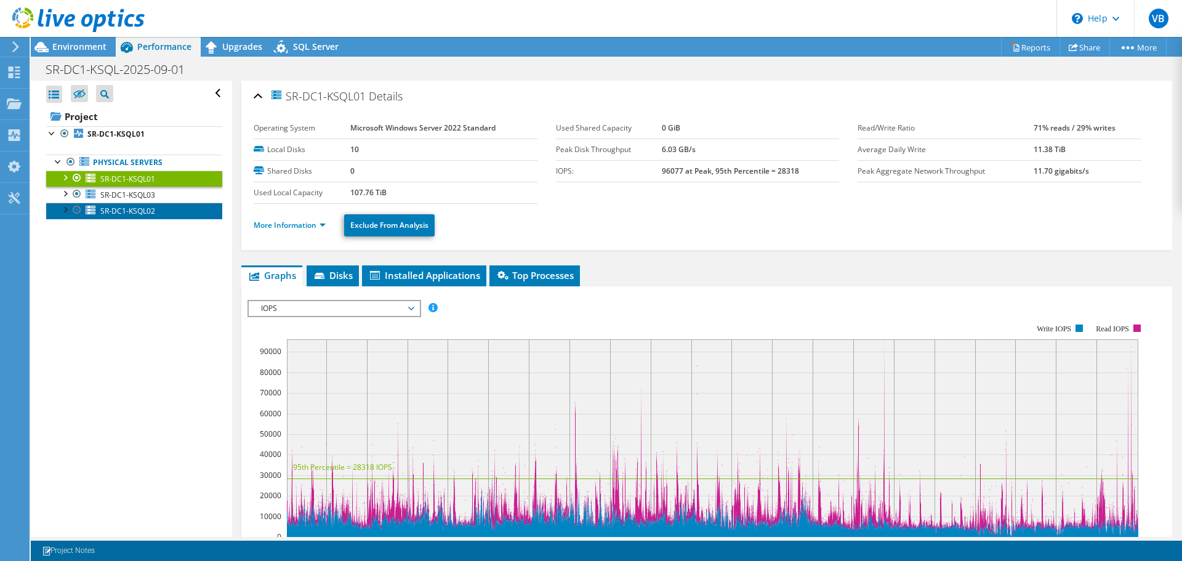
click at [124, 210] on span "SR-DC1-KSQL02" at bounding box center [127, 211] width 55 height 10
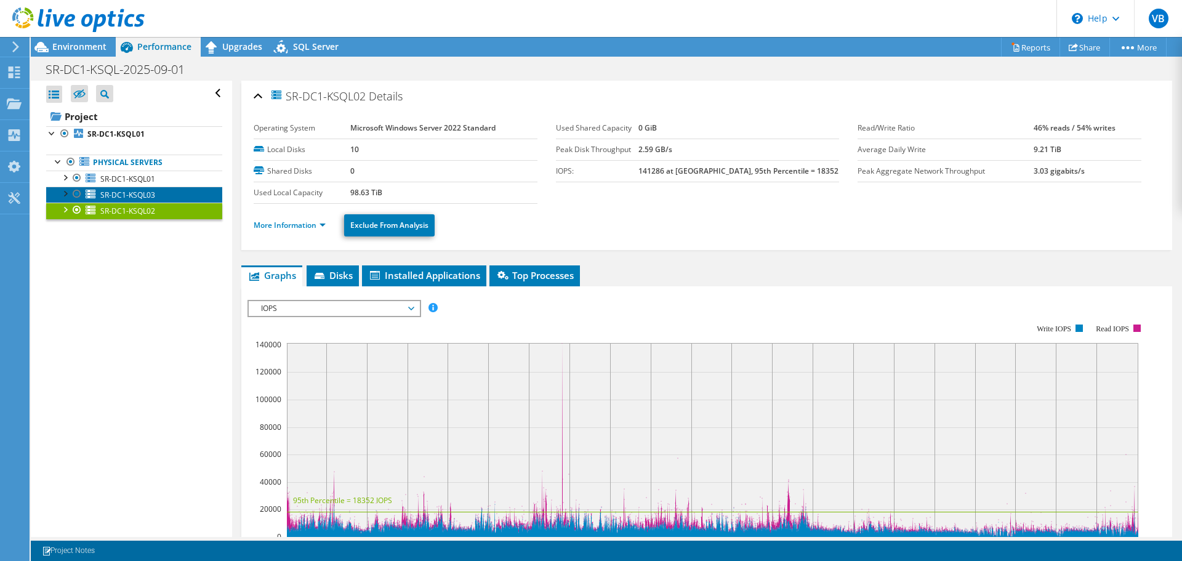
click at [113, 190] on span "SR-DC1-KSQL03" at bounding box center [127, 195] width 55 height 10
